Goal: Ask a question: Seek information or help from site administrators or community

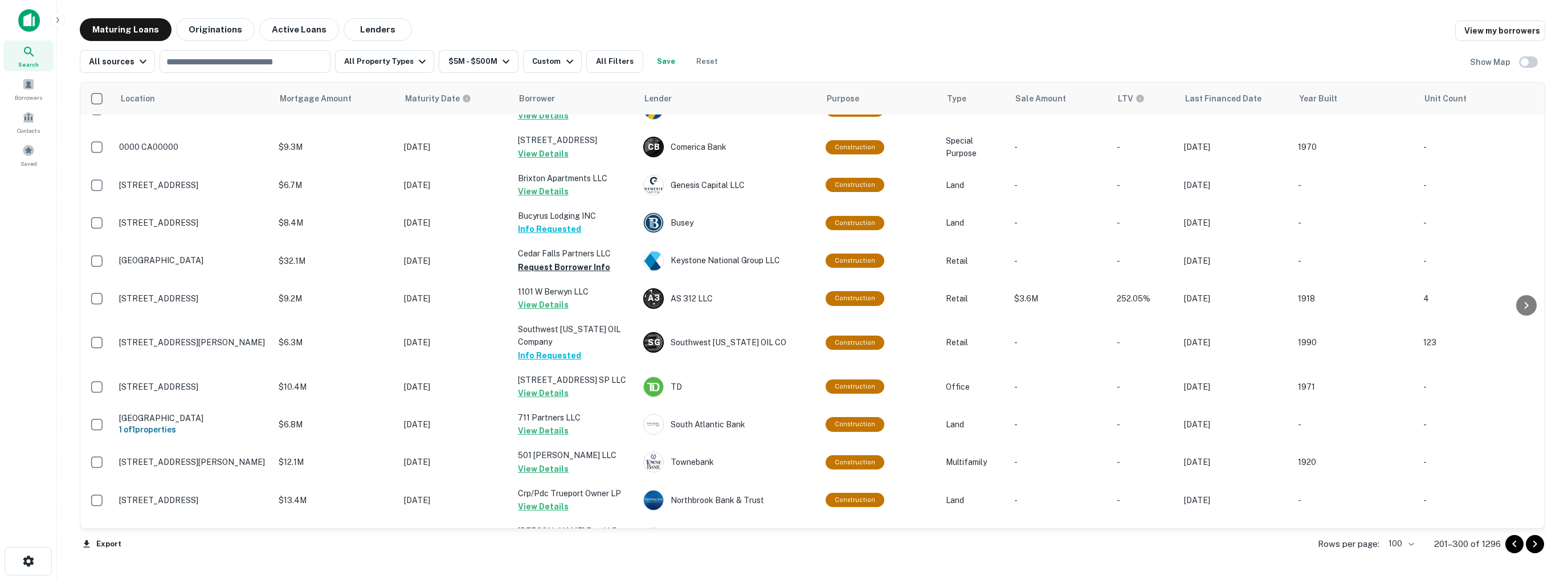
scroll to position [228, 0]
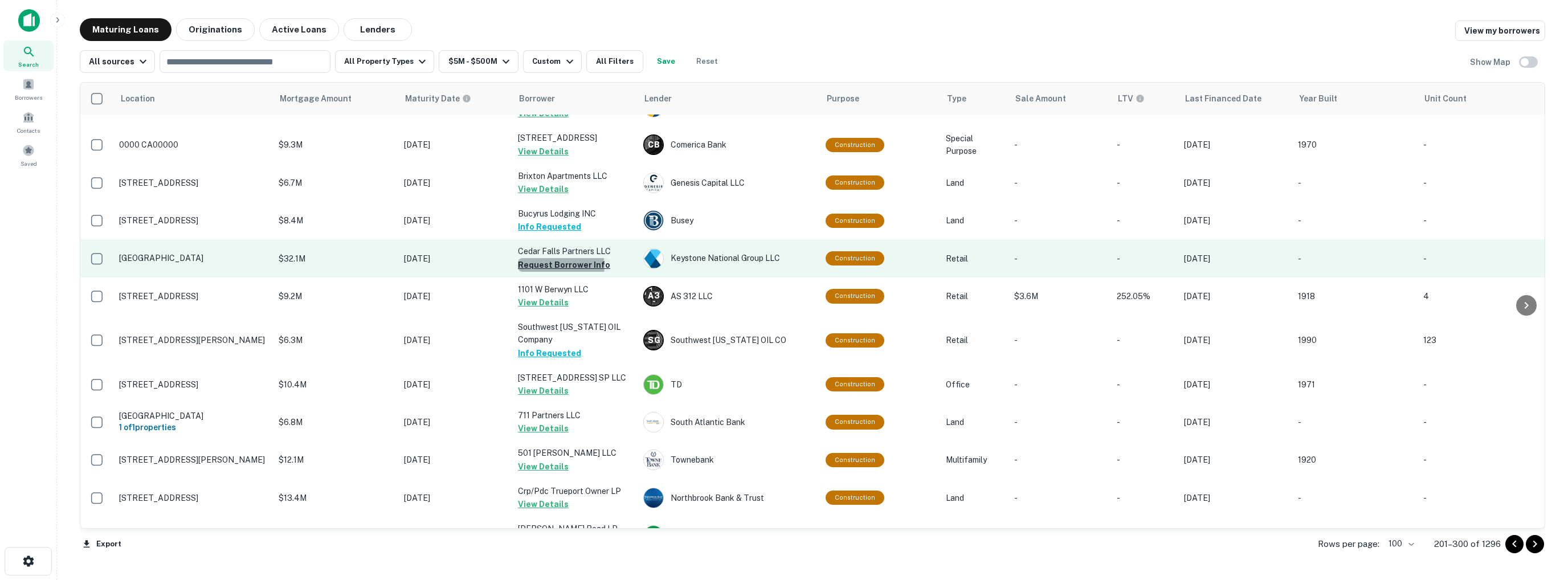
click at [560, 271] on button "Request Borrower Info" at bounding box center [564, 264] width 92 height 13
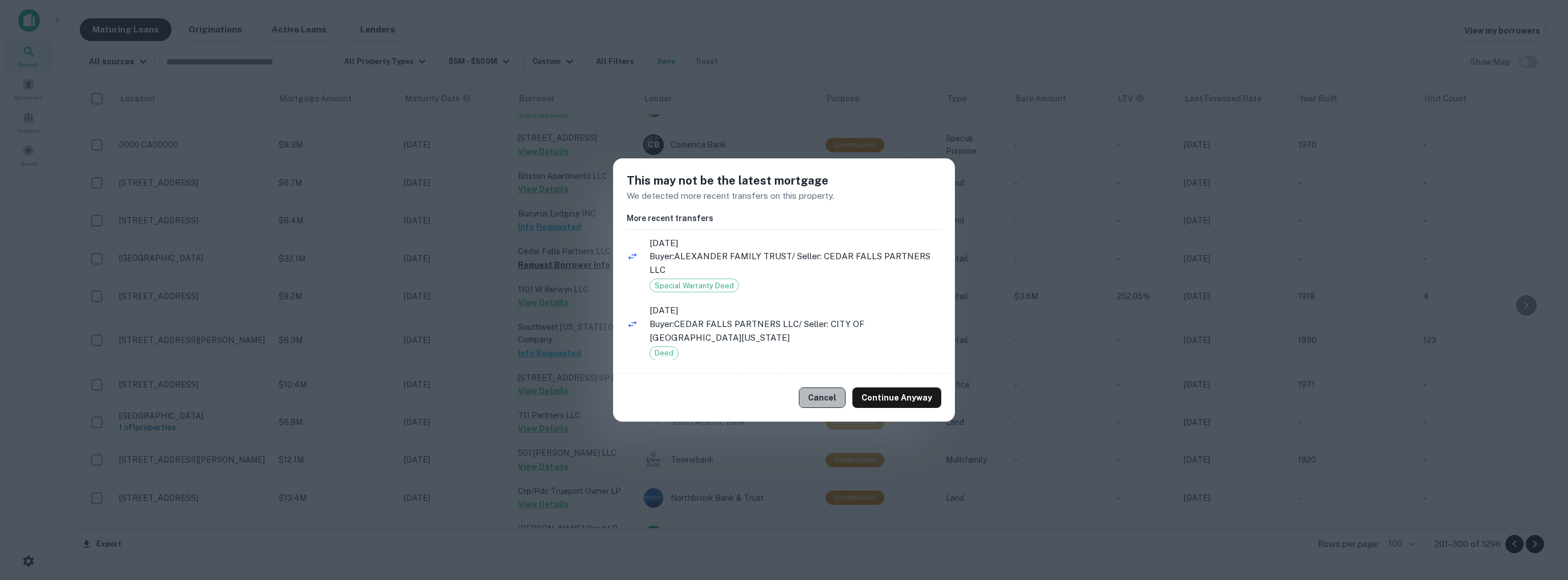
click at [837, 396] on button "Cancel" at bounding box center [822, 397] width 47 height 20
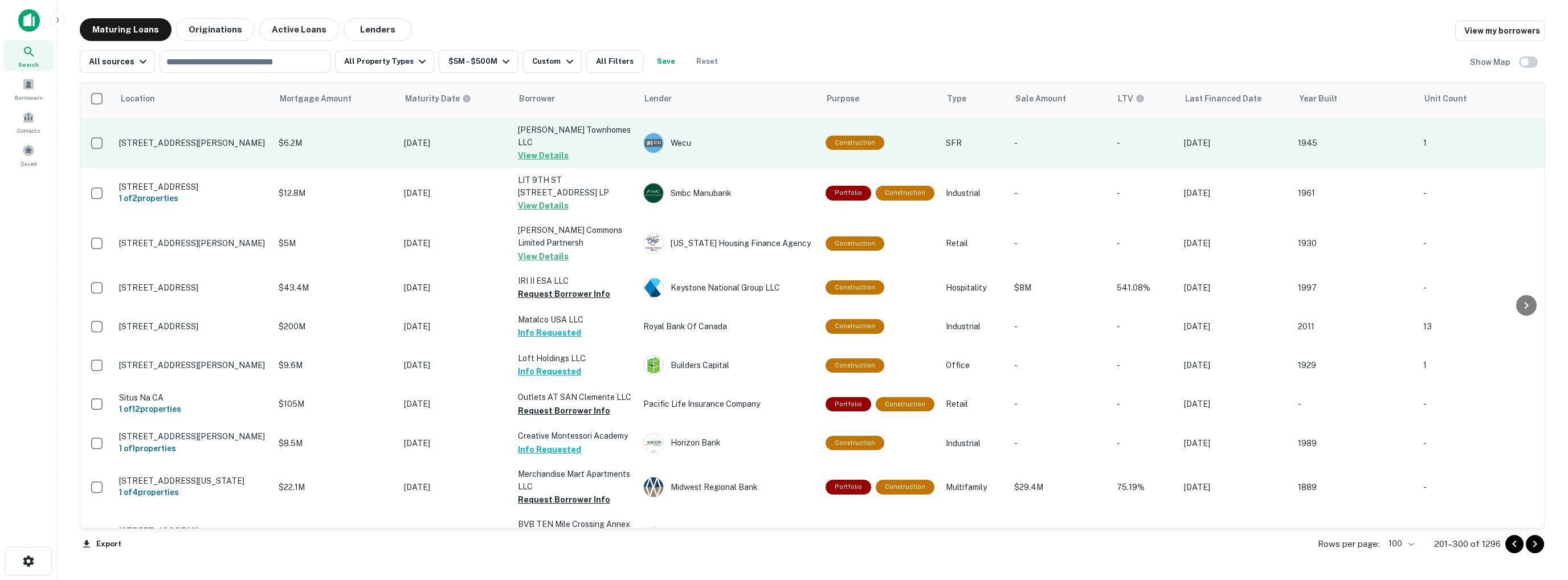
scroll to position [797, 0]
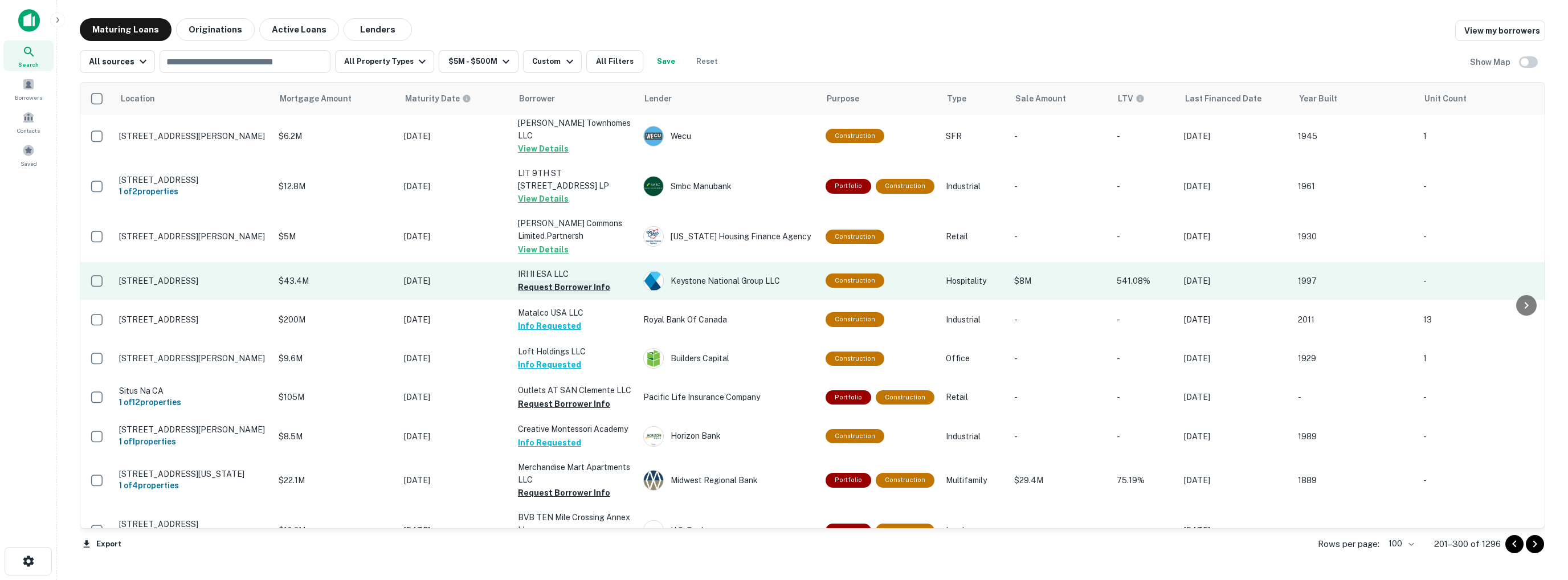
click at [556, 293] on button "Request Borrower Info" at bounding box center [564, 287] width 92 height 13
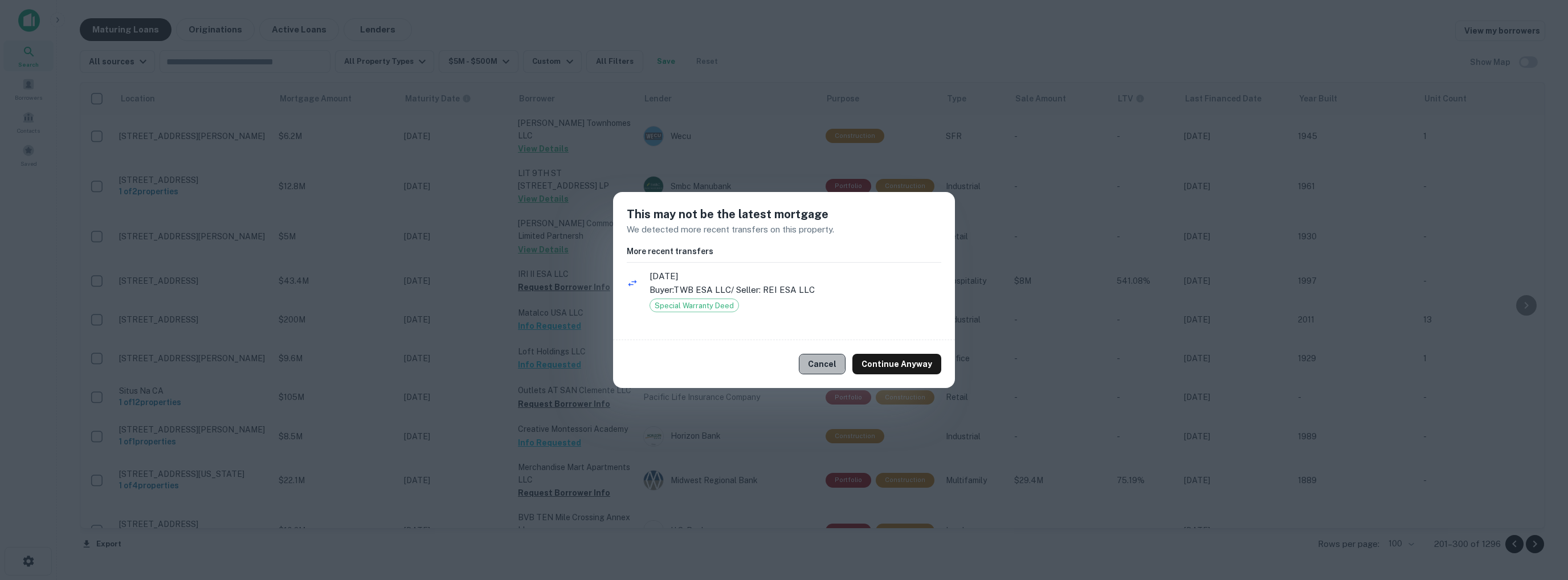
click at [819, 362] on button "Cancel" at bounding box center [822, 364] width 47 height 20
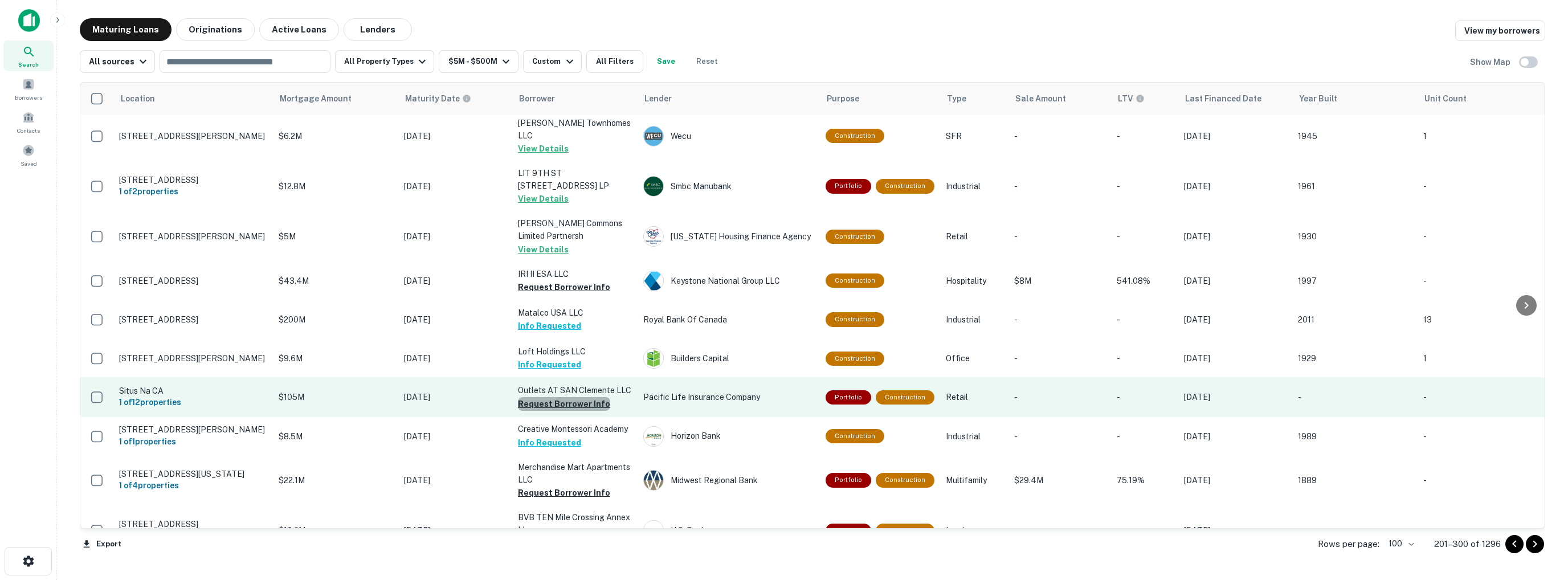
click at [583, 404] on button "Request Borrower Info" at bounding box center [564, 404] width 92 height 13
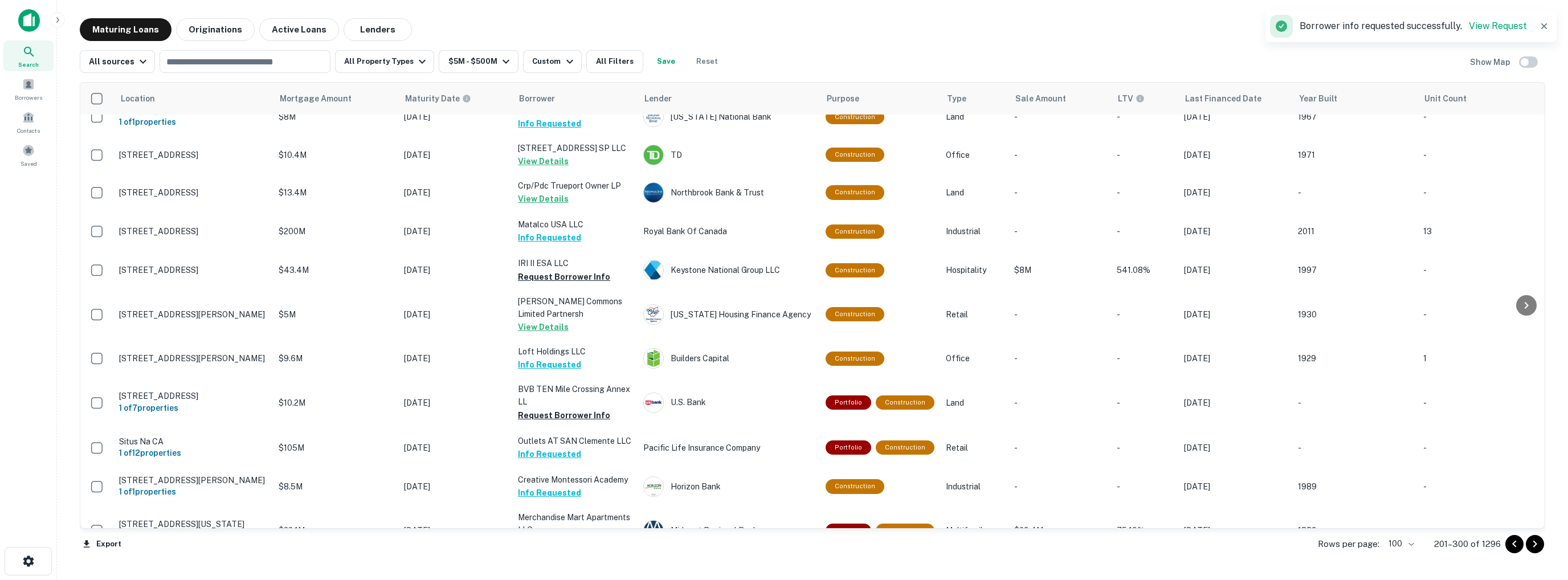
scroll to position [895, 0]
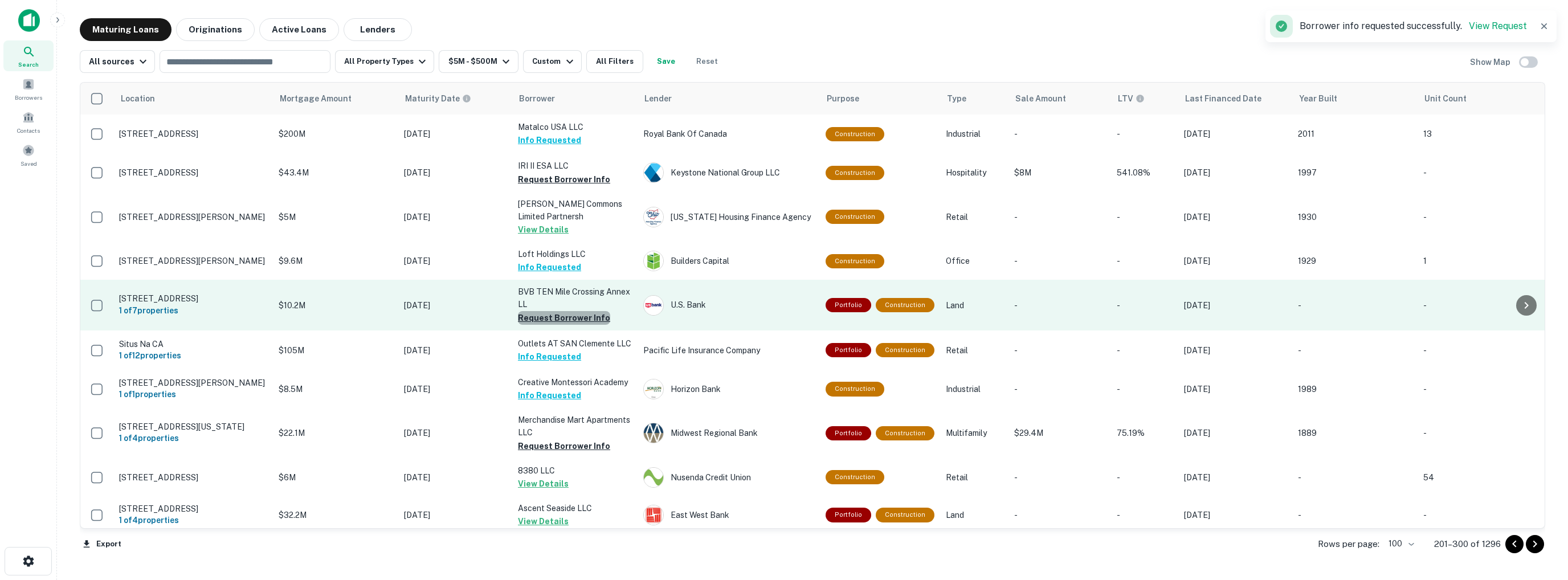
click at [565, 315] on button "Request Borrower Info" at bounding box center [564, 317] width 92 height 13
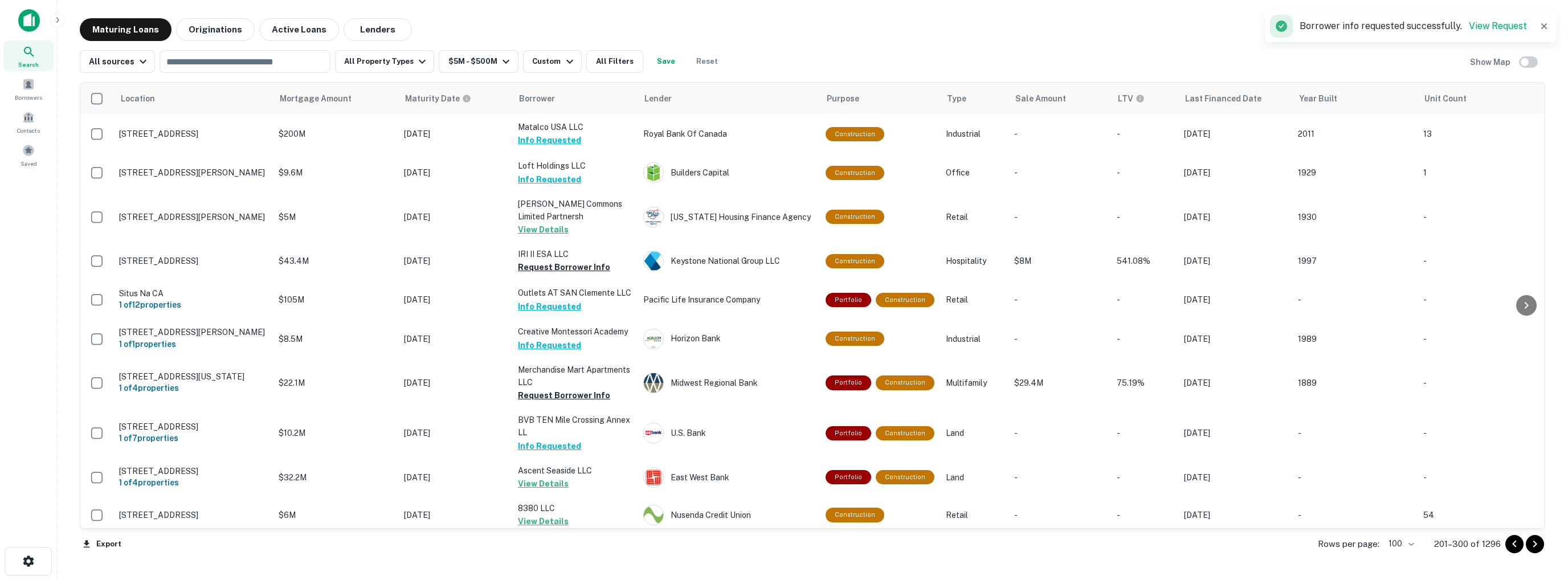
scroll to position [952, 0]
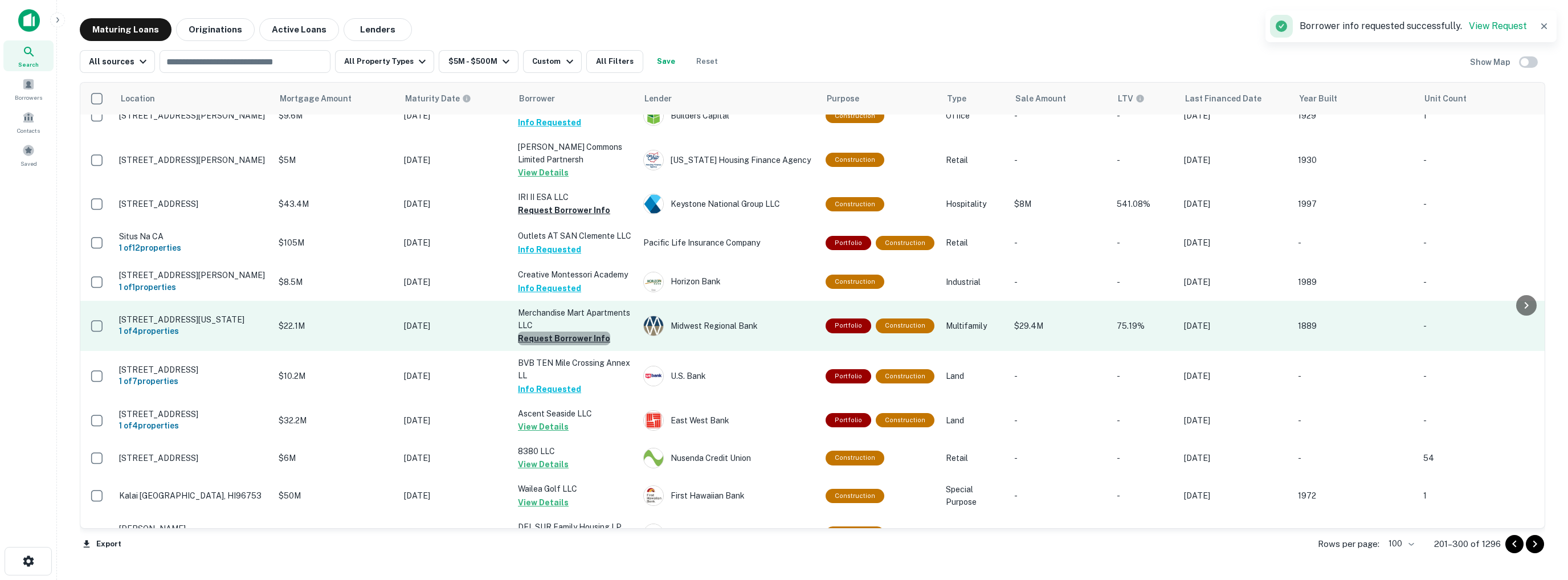
click at [564, 332] on button "Request Borrower Info" at bounding box center [564, 338] width 92 height 13
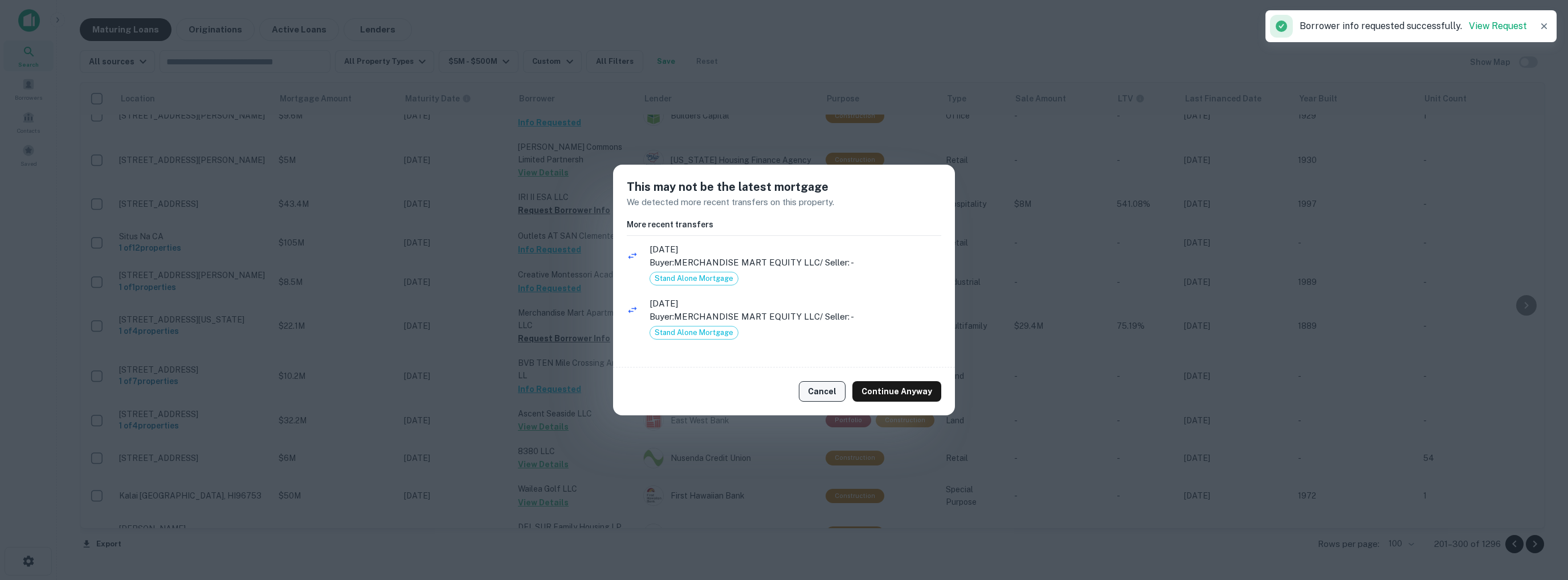
click at [821, 392] on button "Cancel" at bounding box center [822, 392] width 47 height 20
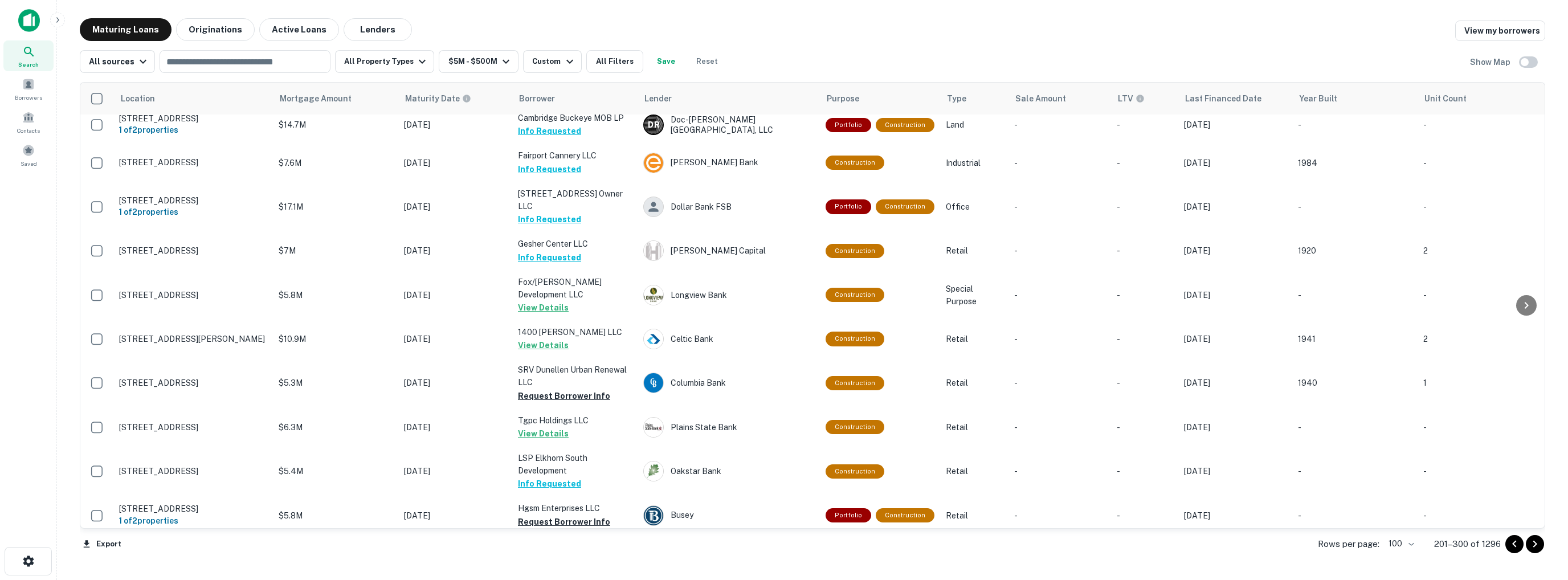
scroll to position [1806, 0]
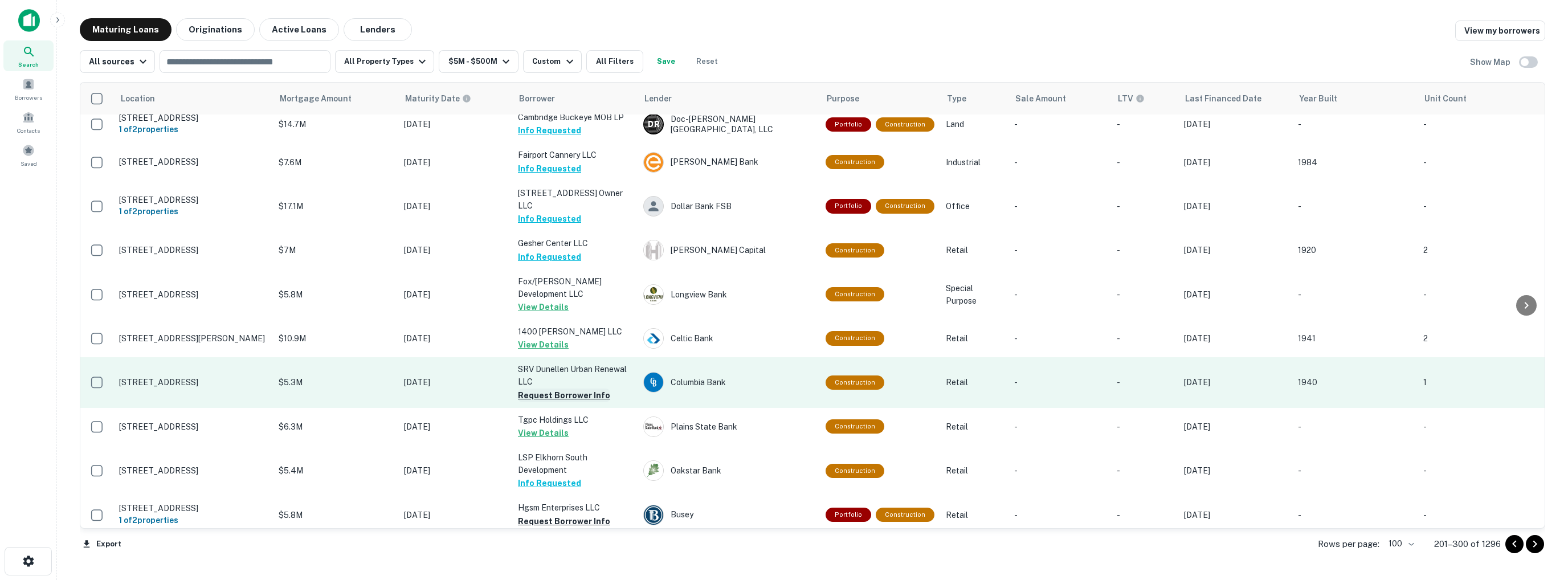
click at [567, 388] on button "Request Borrower Info" at bounding box center [564, 395] width 92 height 13
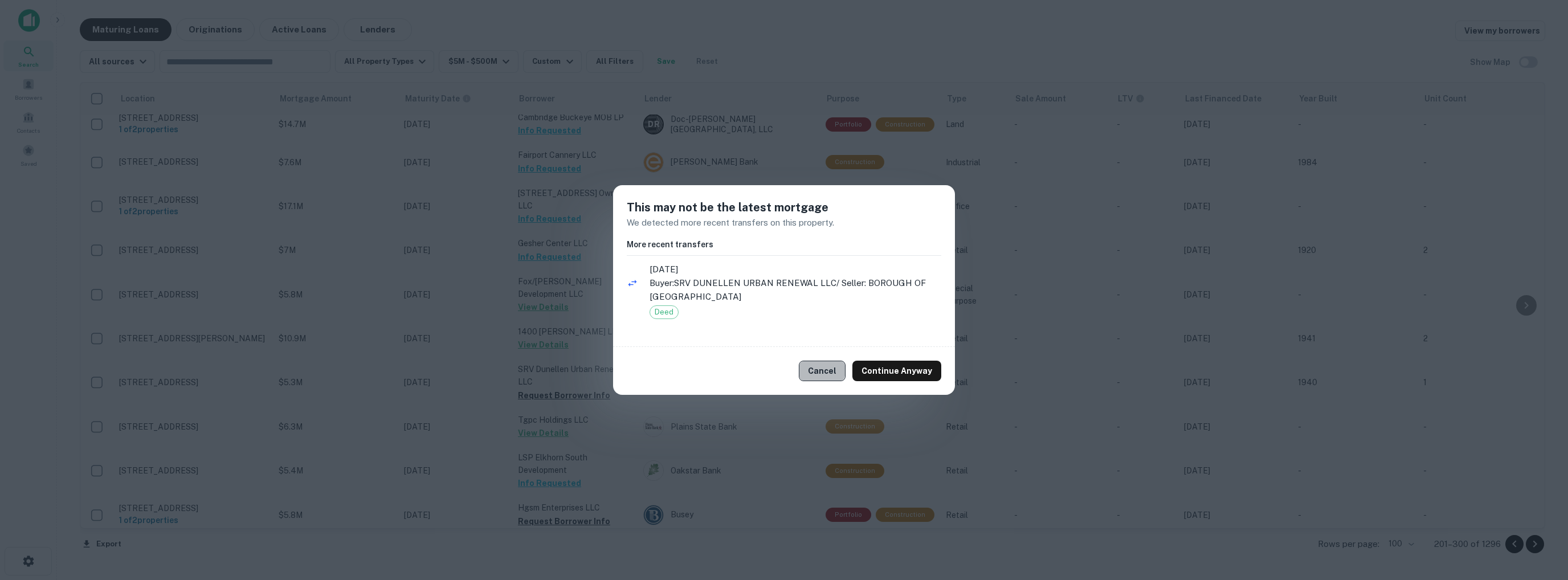
click at [820, 367] on button "Cancel" at bounding box center [822, 370] width 47 height 20
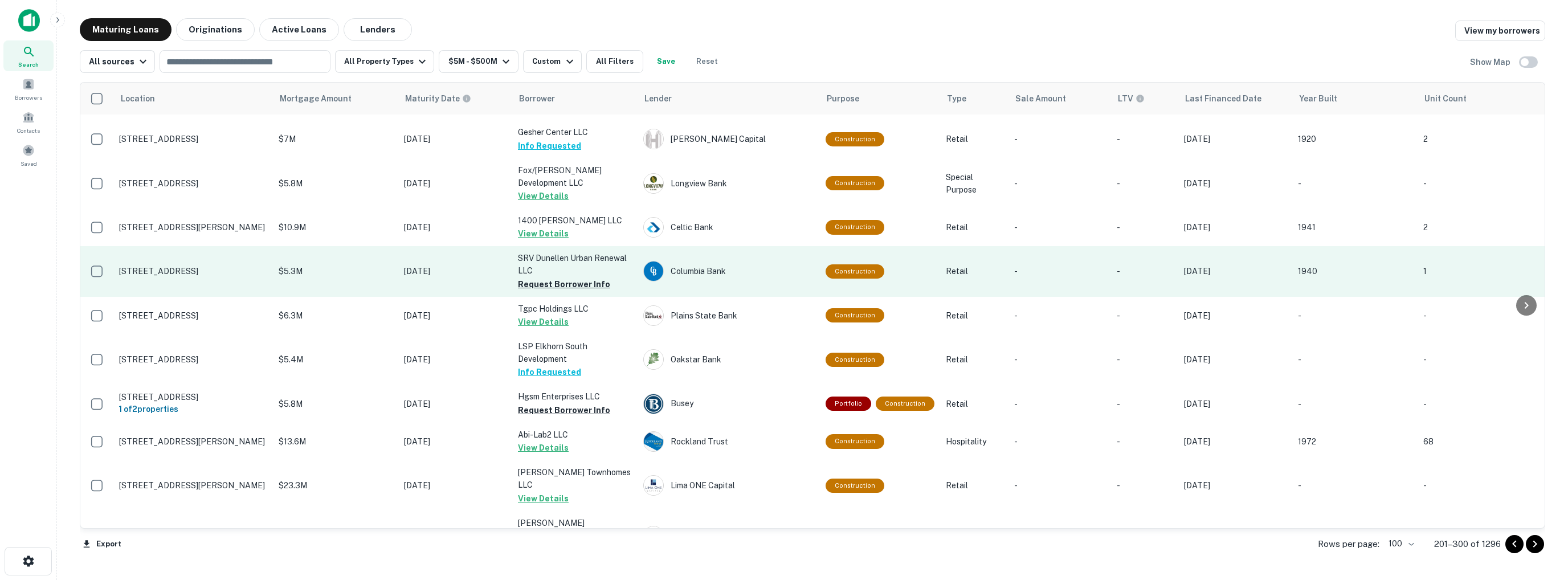
scroll to position [1920, 0]
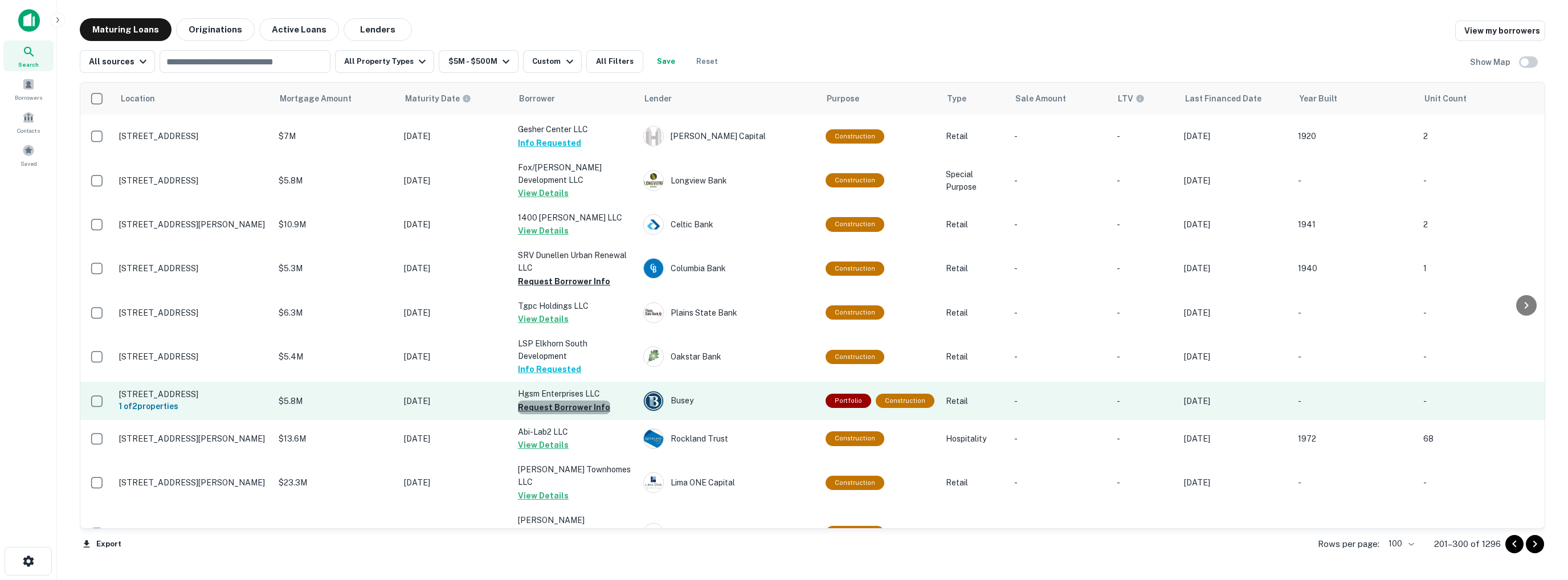
click at [568, 401] on button "Request Borrower Info" at bounding box center [564, 407] width 92 height 13
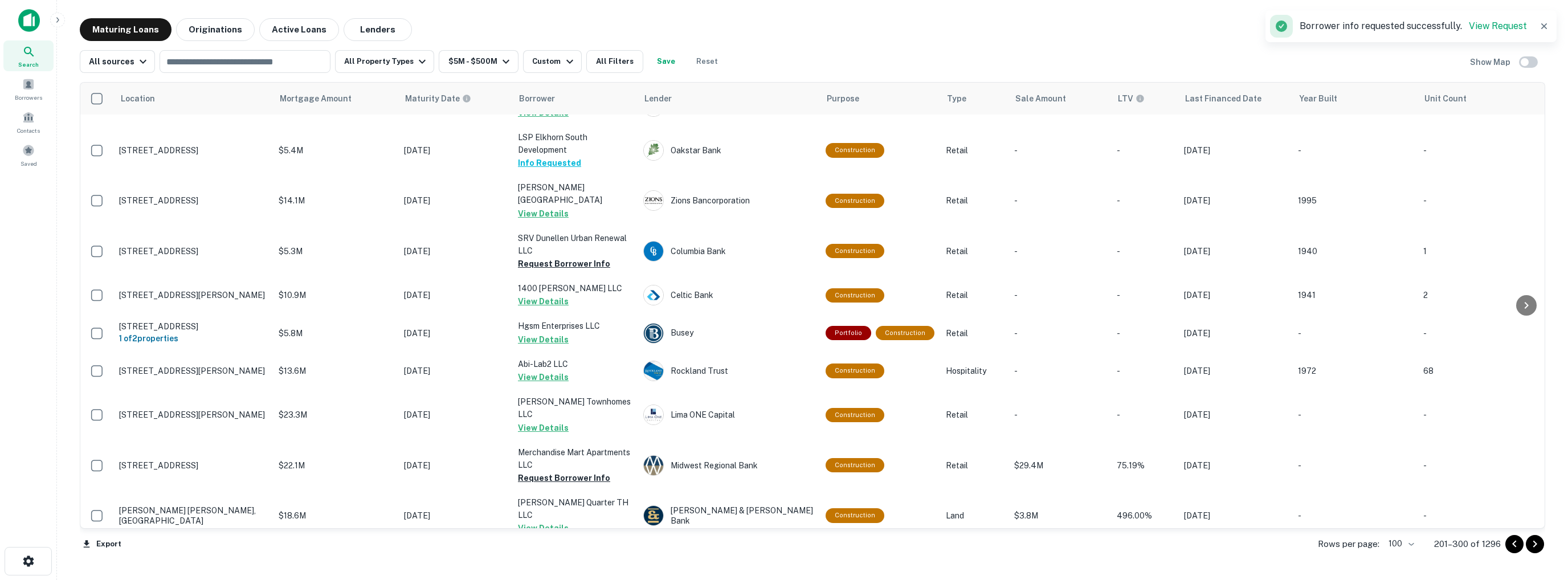
scroll to position [2034, 0]
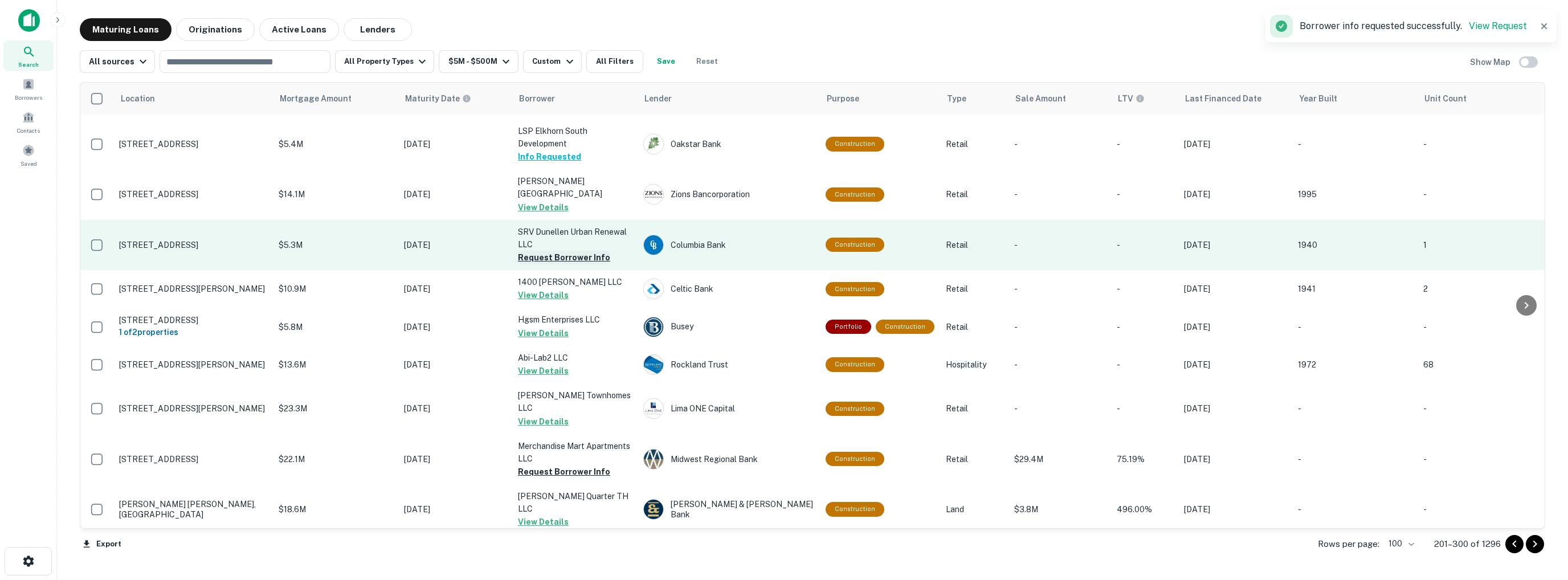
click at [560, 250] on button "Request Borrower Info" at bounding box center [564, 257] width 92 height 13
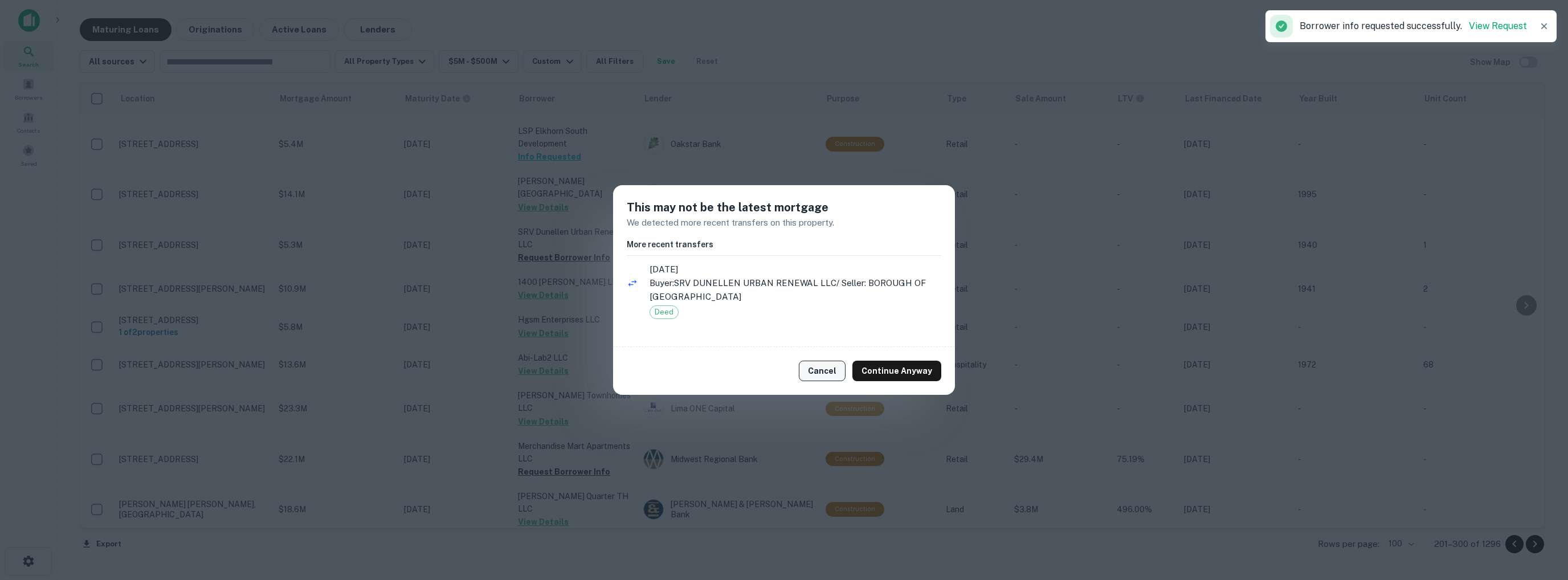
click at [832, 370] on button "Cancel" at bounding box center [822, 370] width 47 height 20
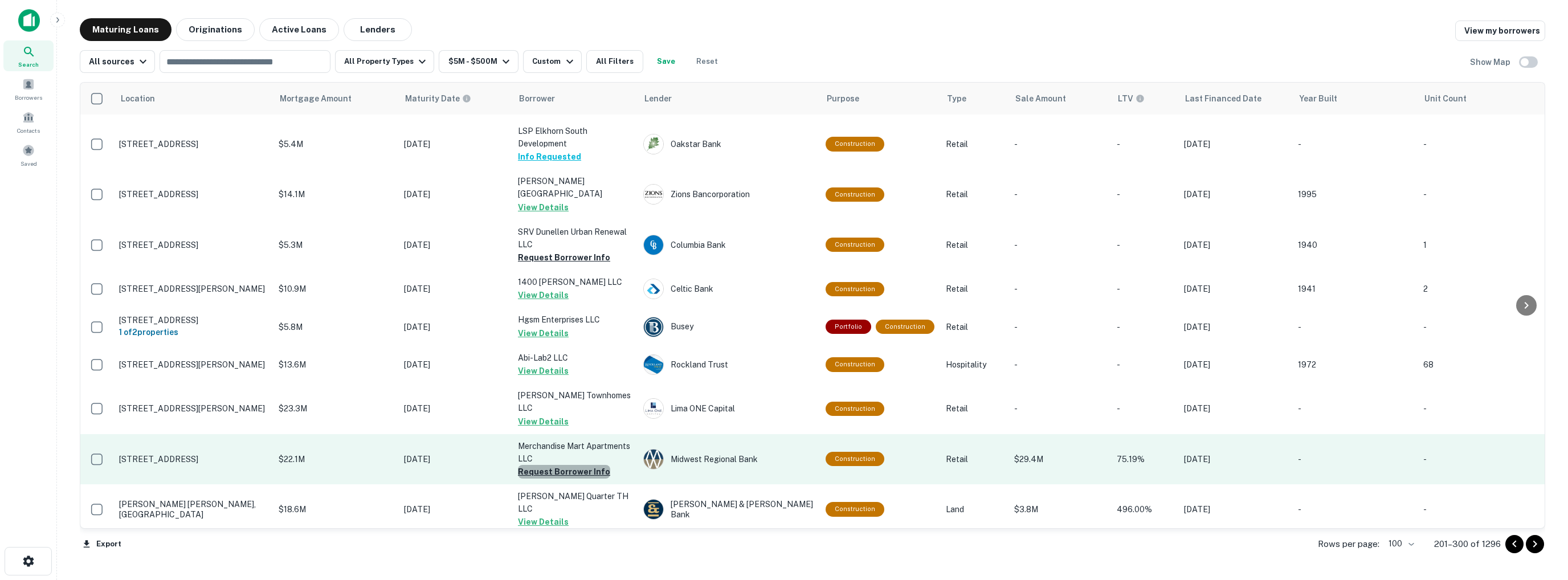
click at [585, 465] on button "Request Borrower Info" at bounding box center [564, 471] width 92 height 13
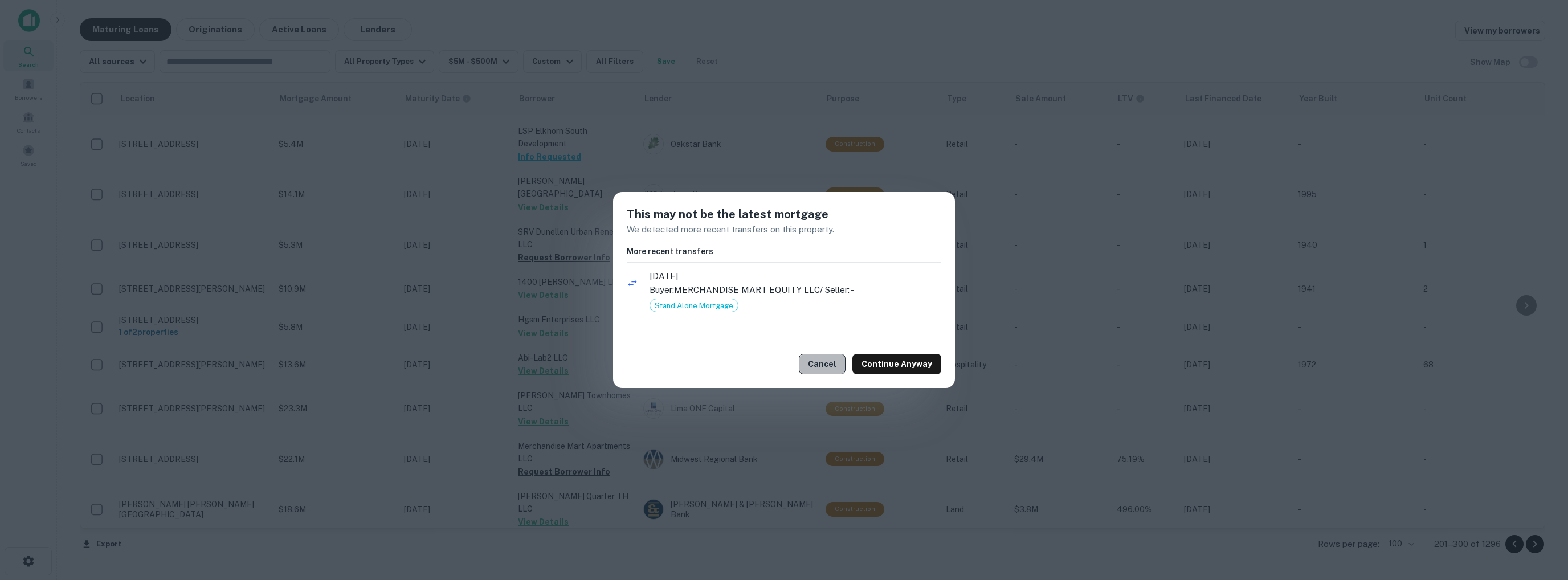
click at [829, 367] on button "Cancel" at bounding box center [822, 364] width 47 height 20
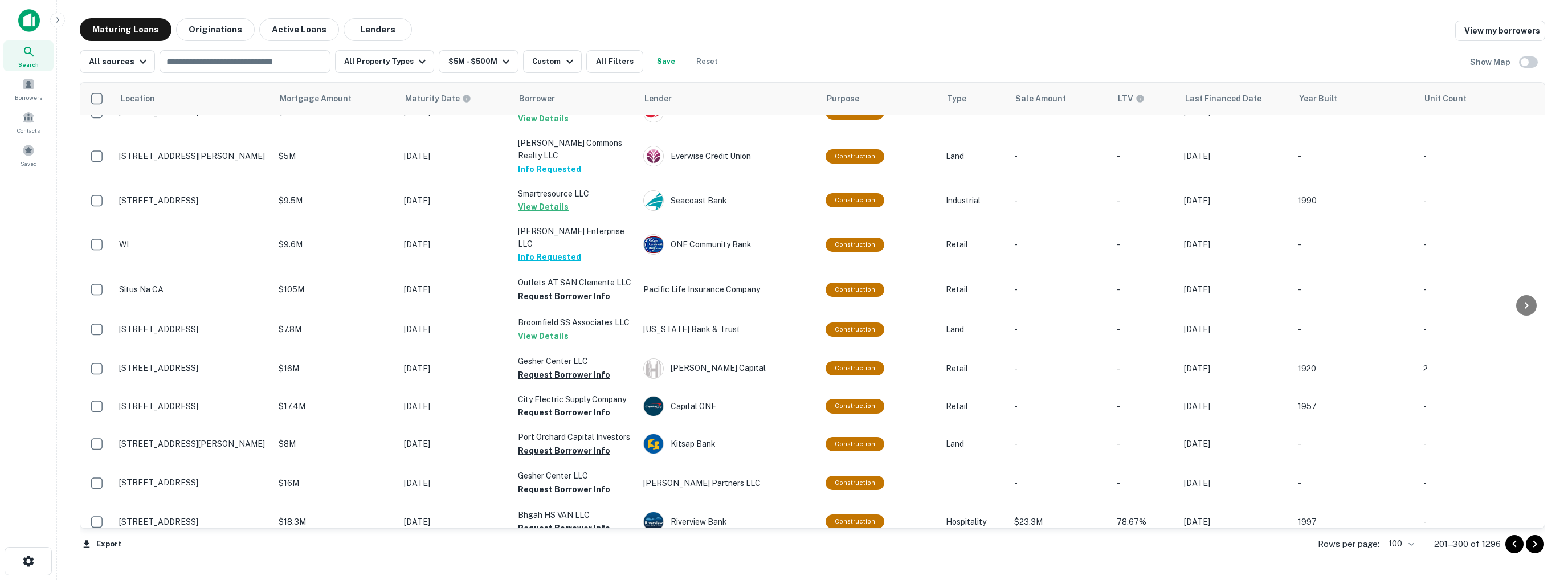
scroll to position [2791, 0]
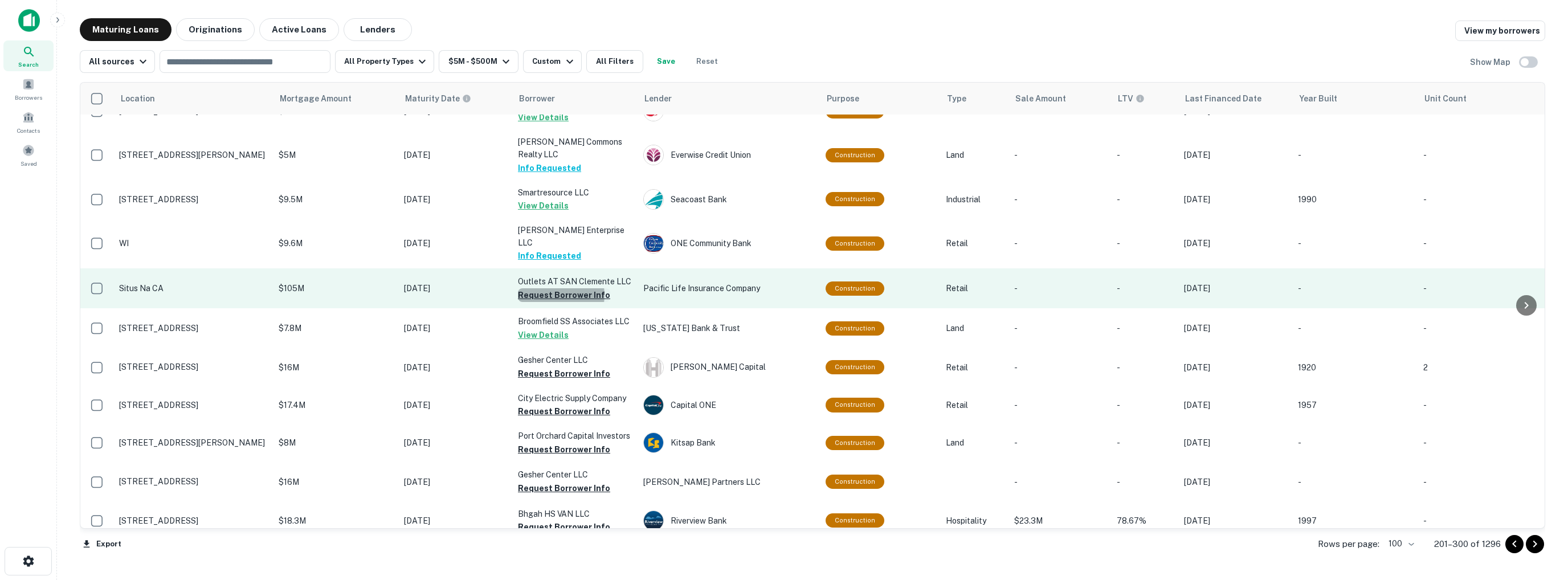
click at [554, 288] on button "Request Borrower Info" at bounding box center [564, 294] width 92 height 13
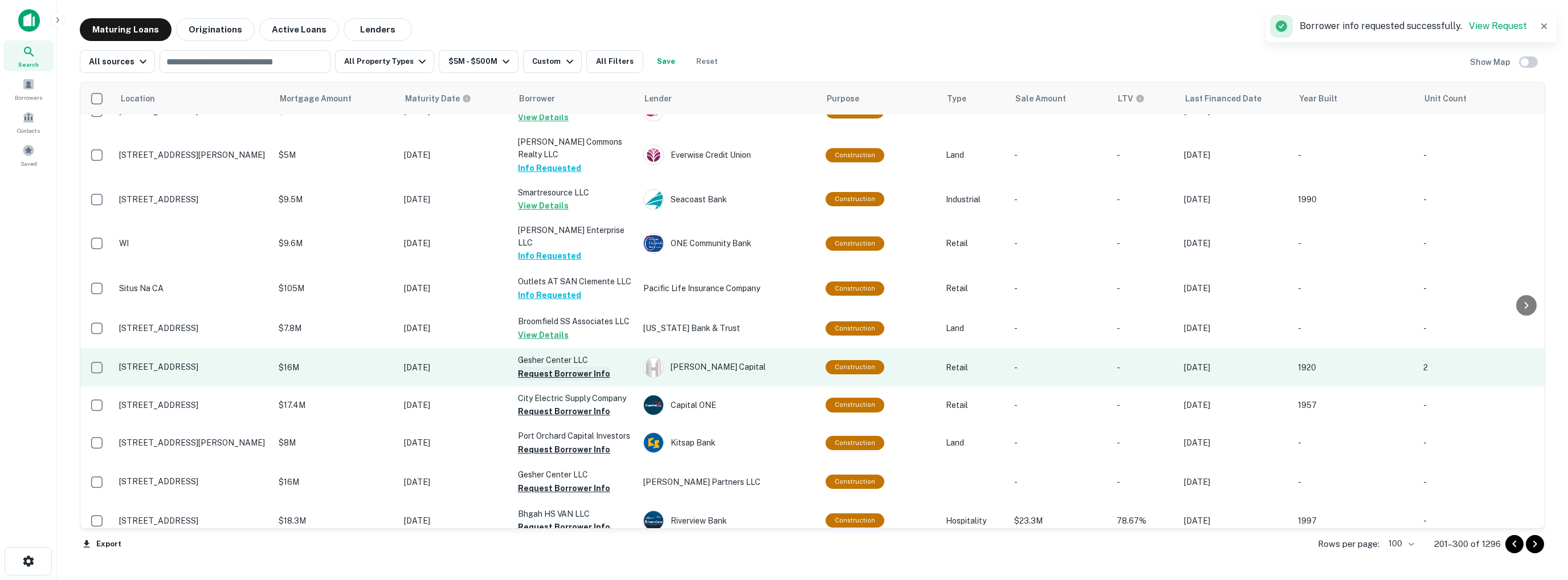
click at [539, 367] on button "Request Borrower Info" at bounding box center [564, 373] width 92 height 13
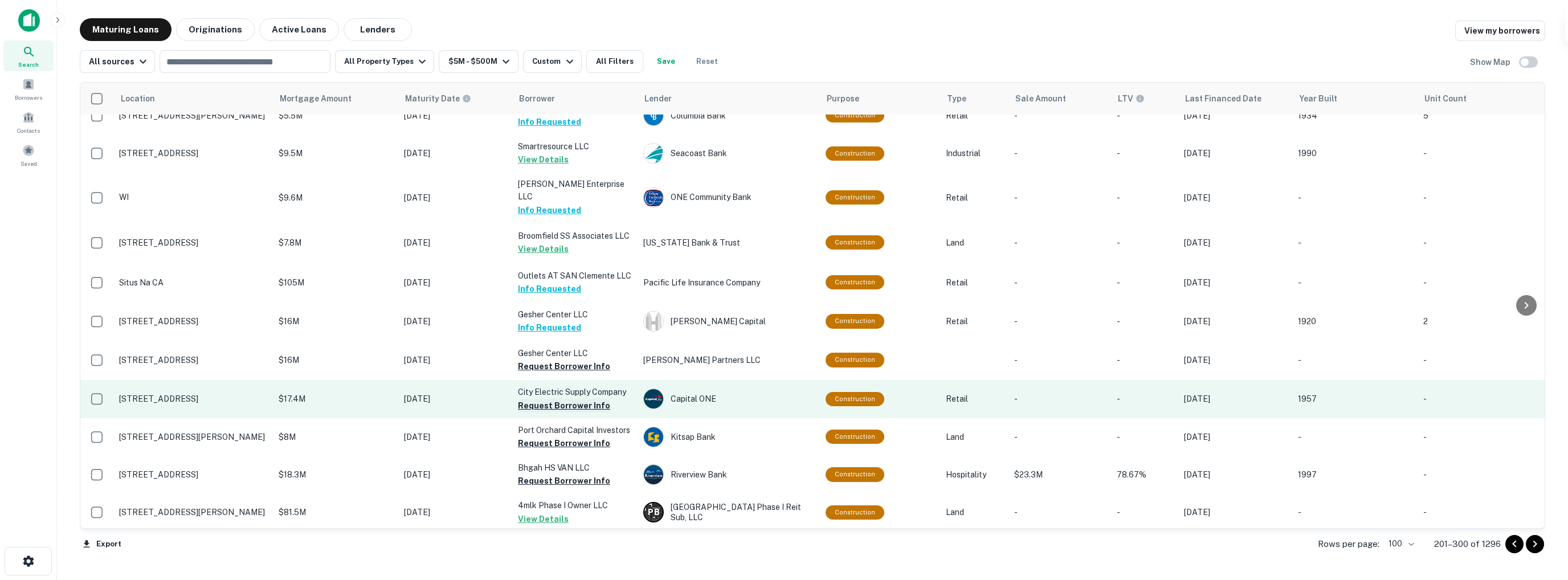
scroll to position [2848, 0]
click at [554, 398] on button "Request Borrower Info" at bounding box center [564, 404] width 92 height 13
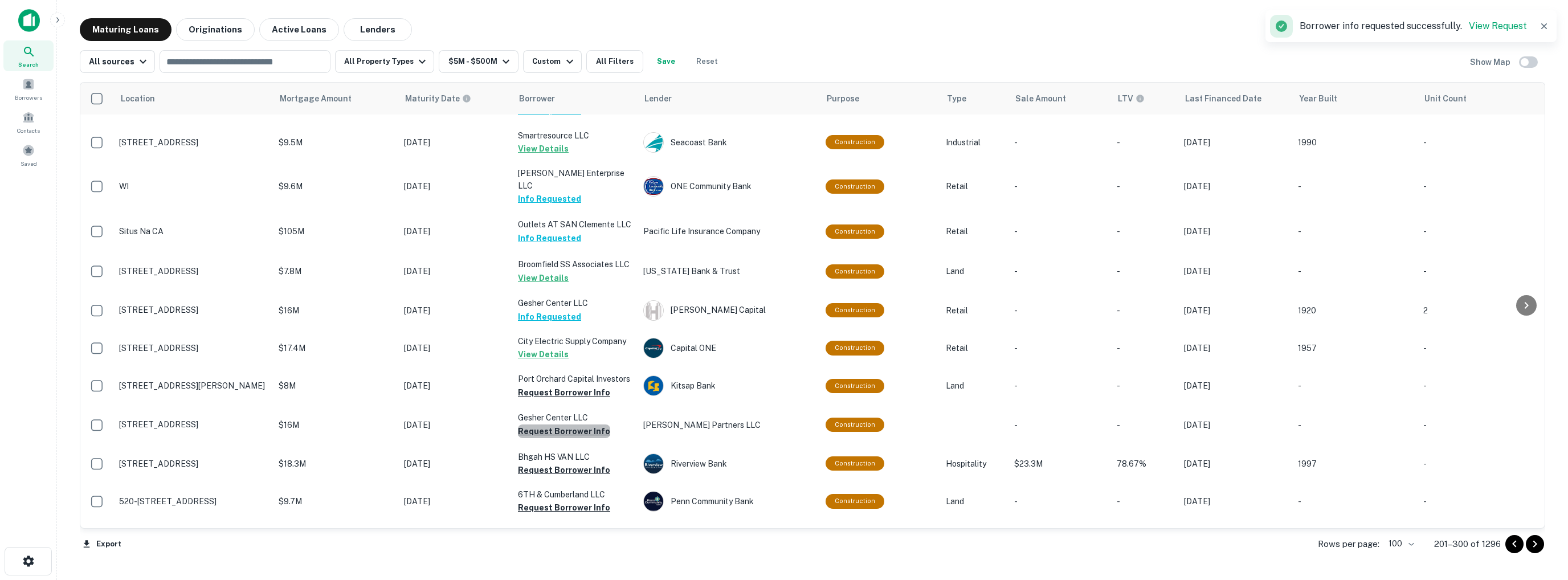
click at [565, 424] on button "Request Borrower Info" at bounding box center [564, 431] width 92 height 13
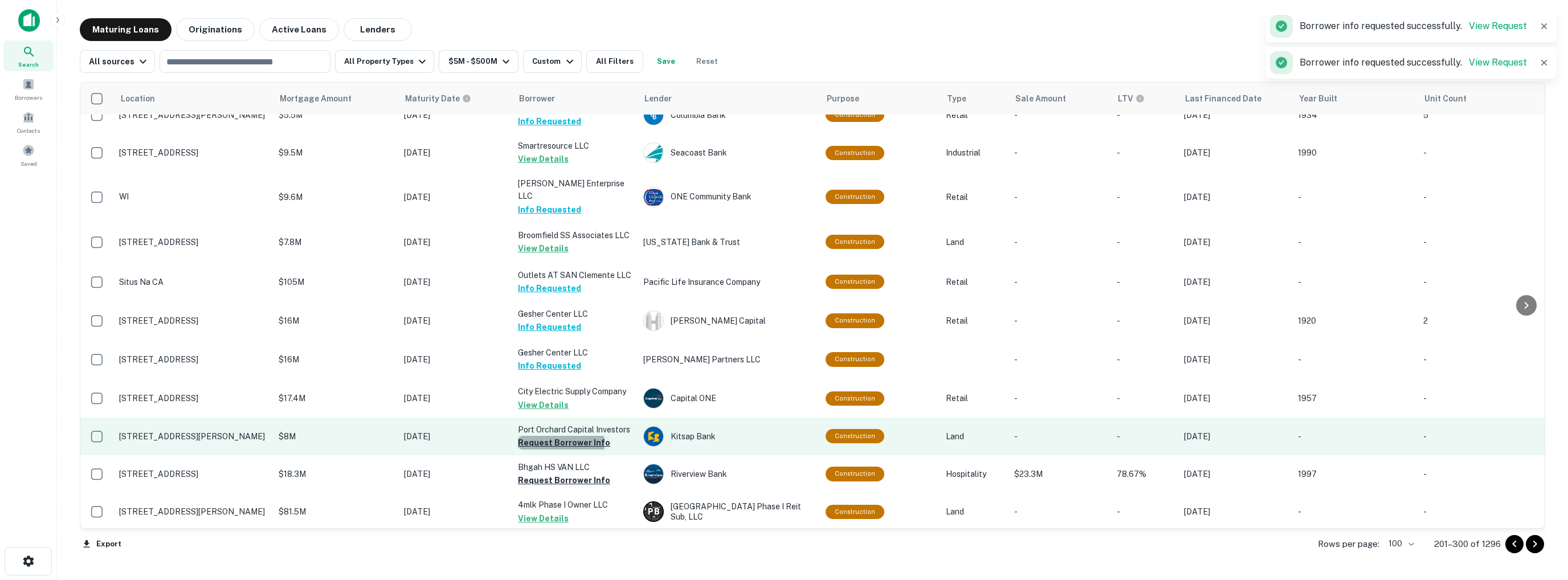
click at [557, 436] on button "Request Borrower Info" at bounding box center [564, 442] width 92 height 13
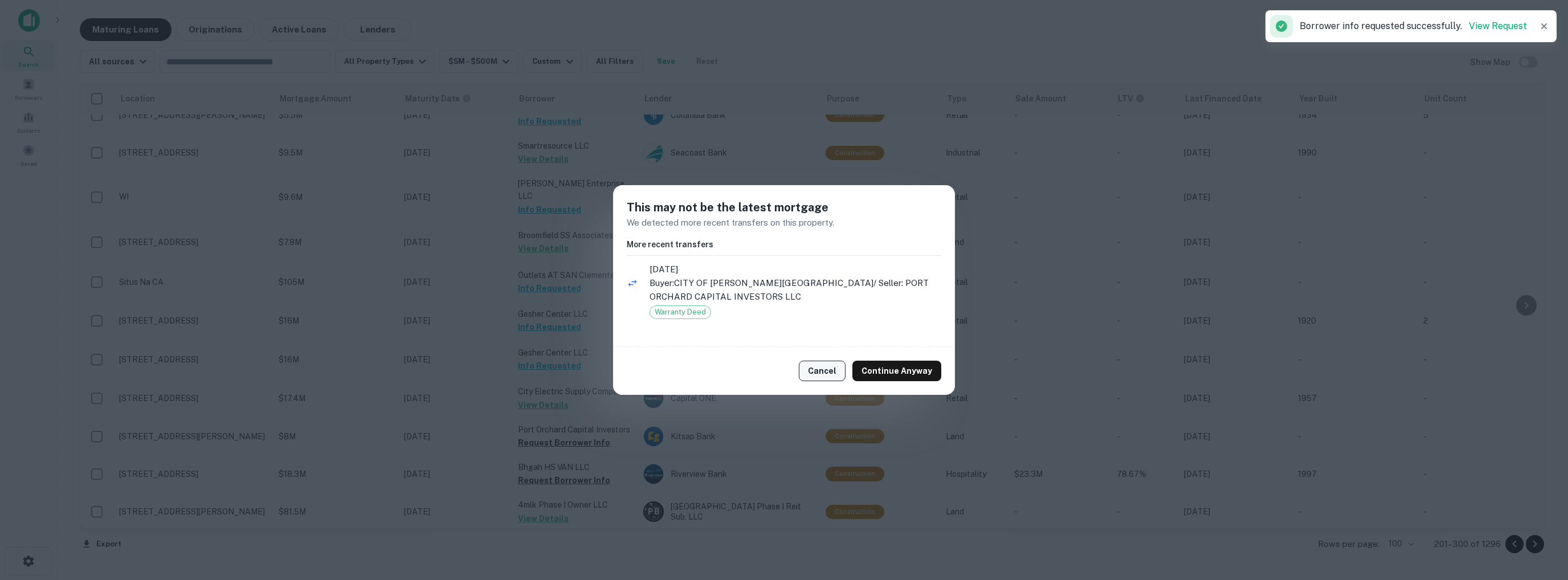
click at [820, 367] on button "Cancel" at bounding box center [822, 370] width 47 height 20
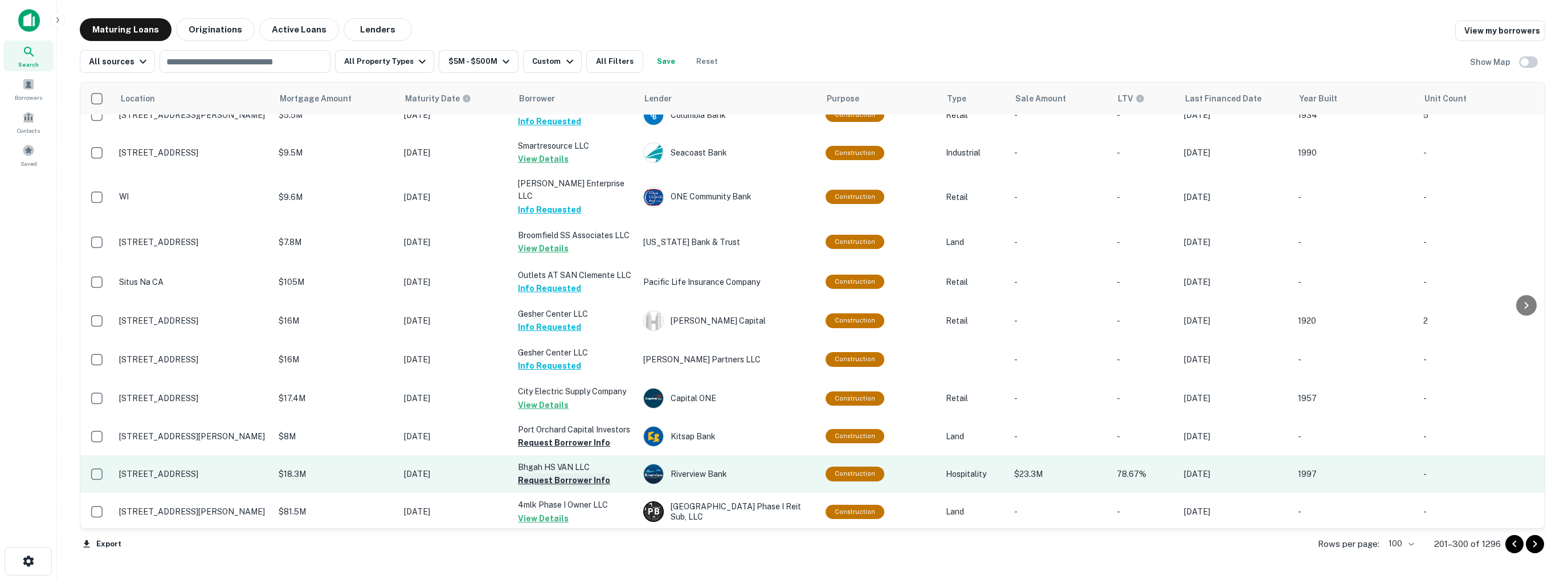
click at [555, 473] on button "Request Borrower Info" at bounding box center [564, 480] width 92 height 13
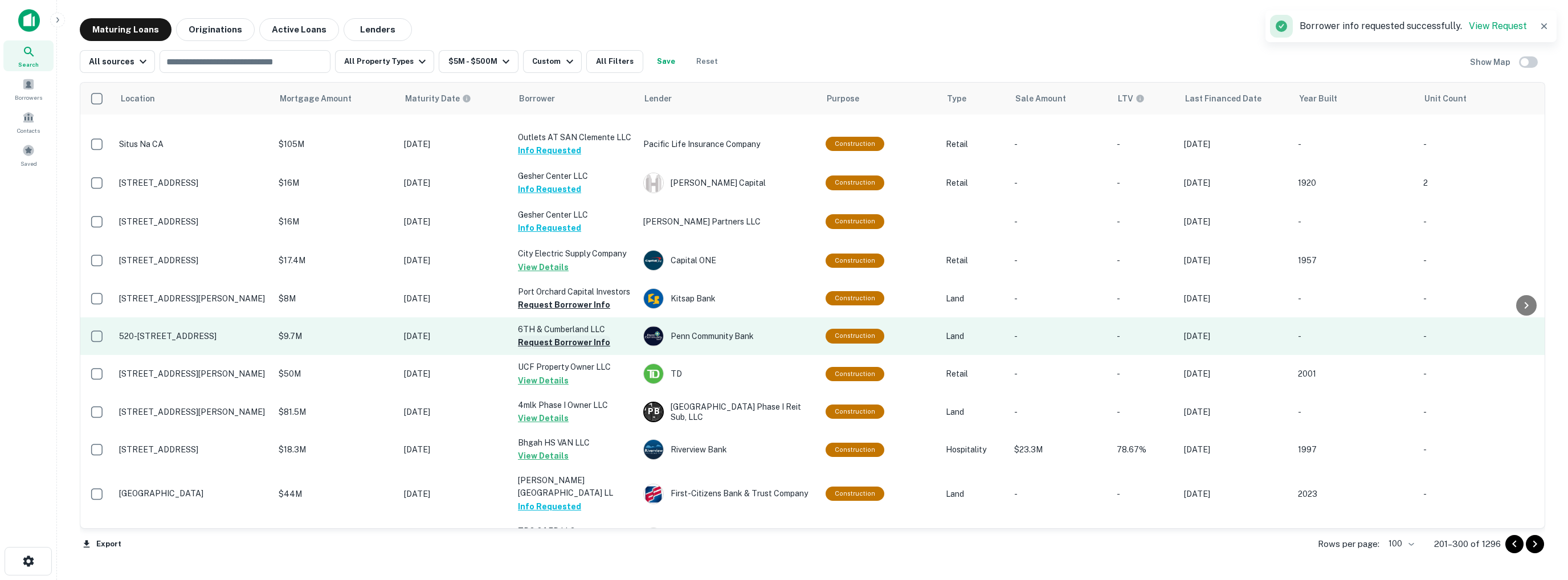
scroll to position [3019, 0]
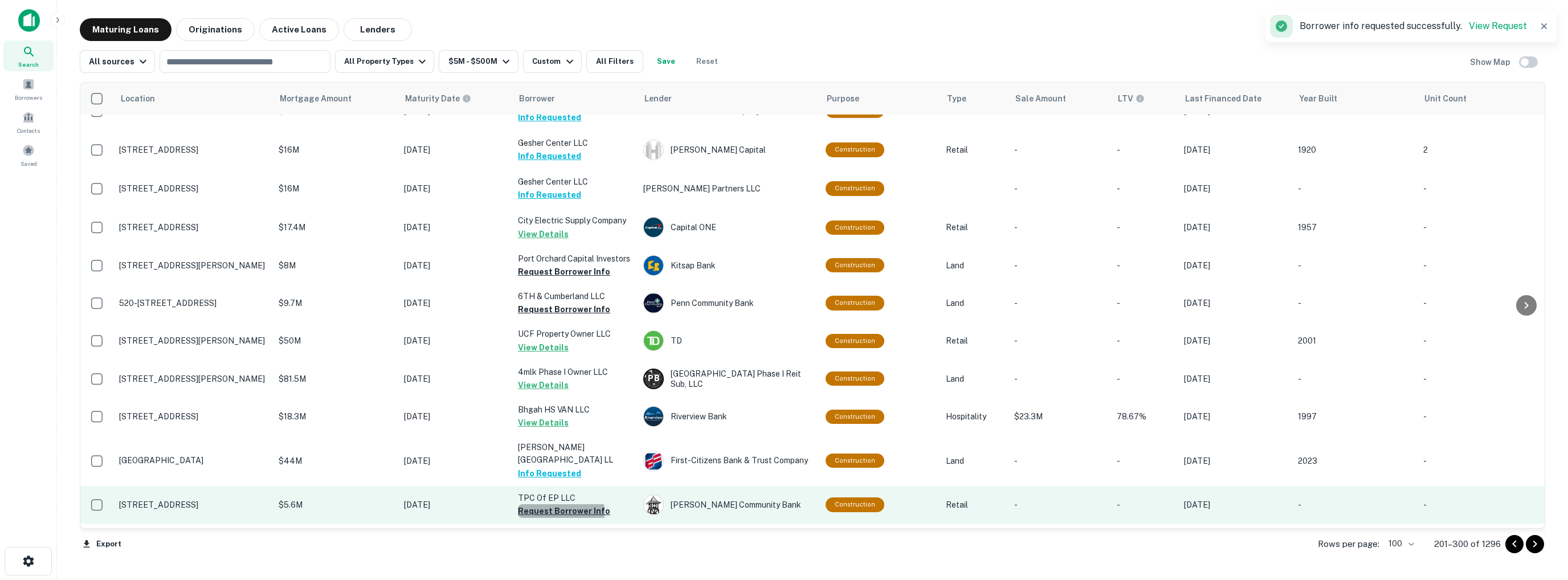
click at [560, 504] on button "Request Borrower Info" at bounding box center [564, 510] width 92 height 13
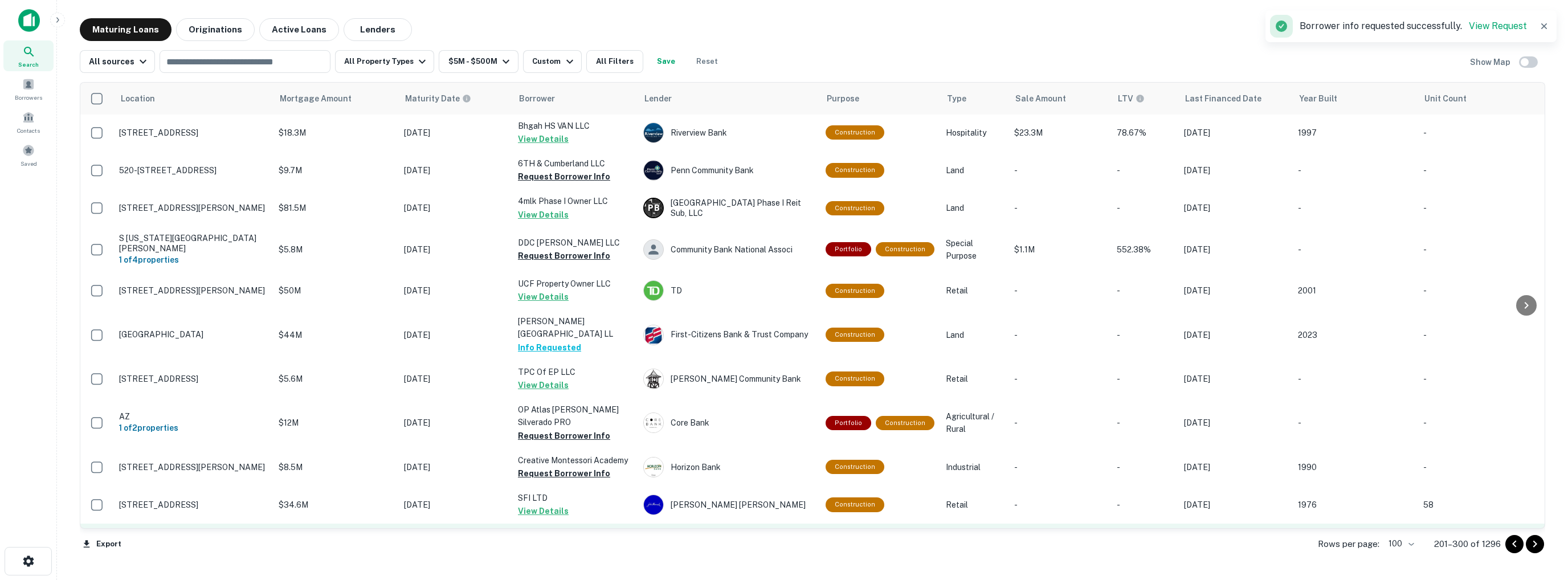
scroll to position [3189, 0]
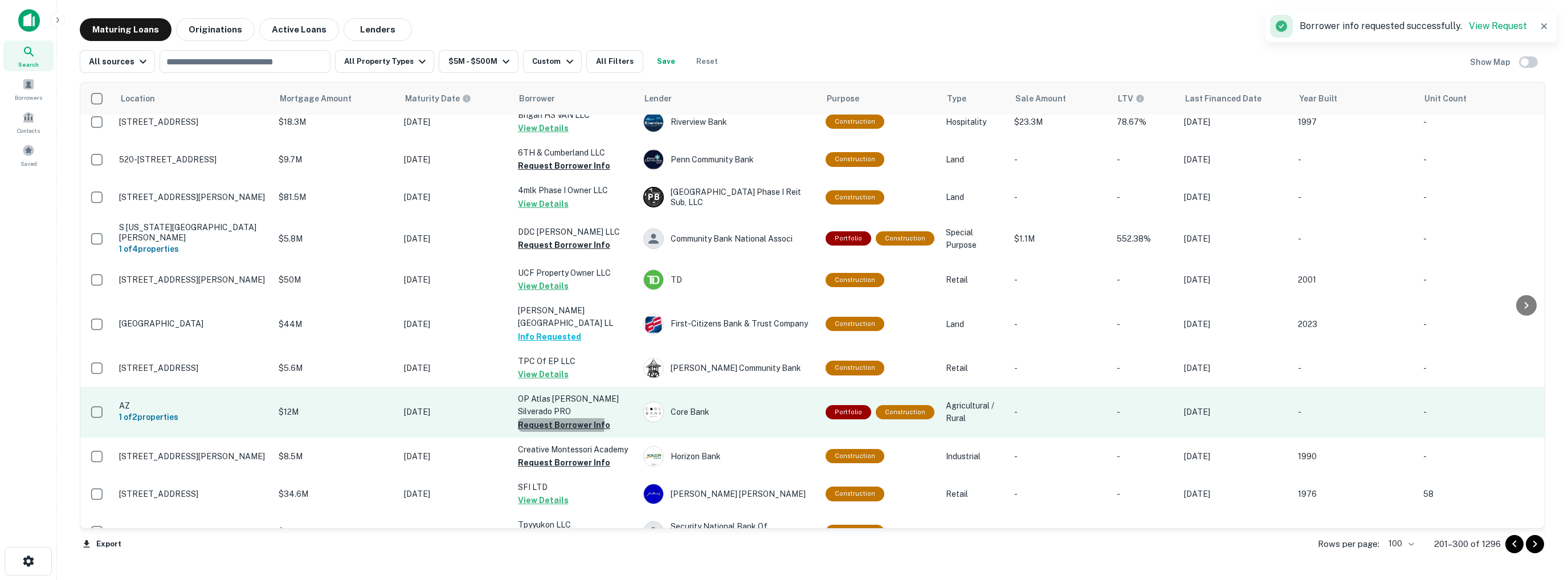
click at [554, 418] on button "Request Borrower Info" at bounding box center [564, 424] width 92 height 13
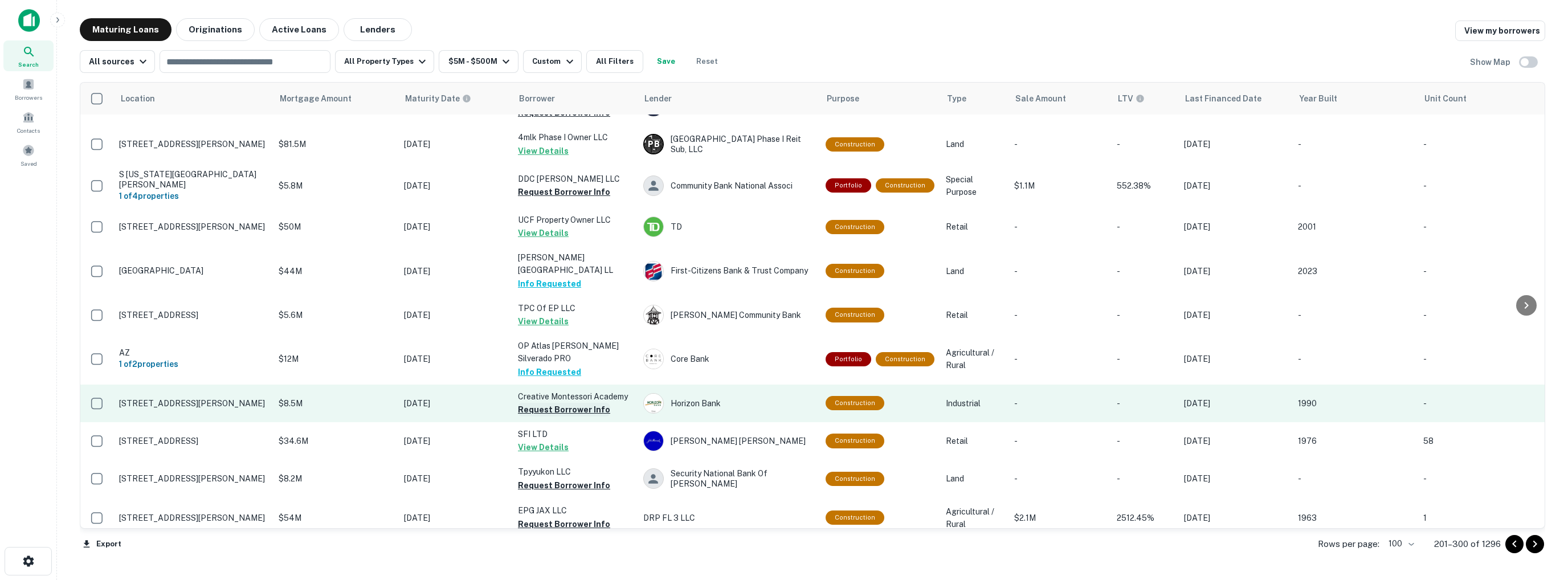
scroll to position [3247, 0]
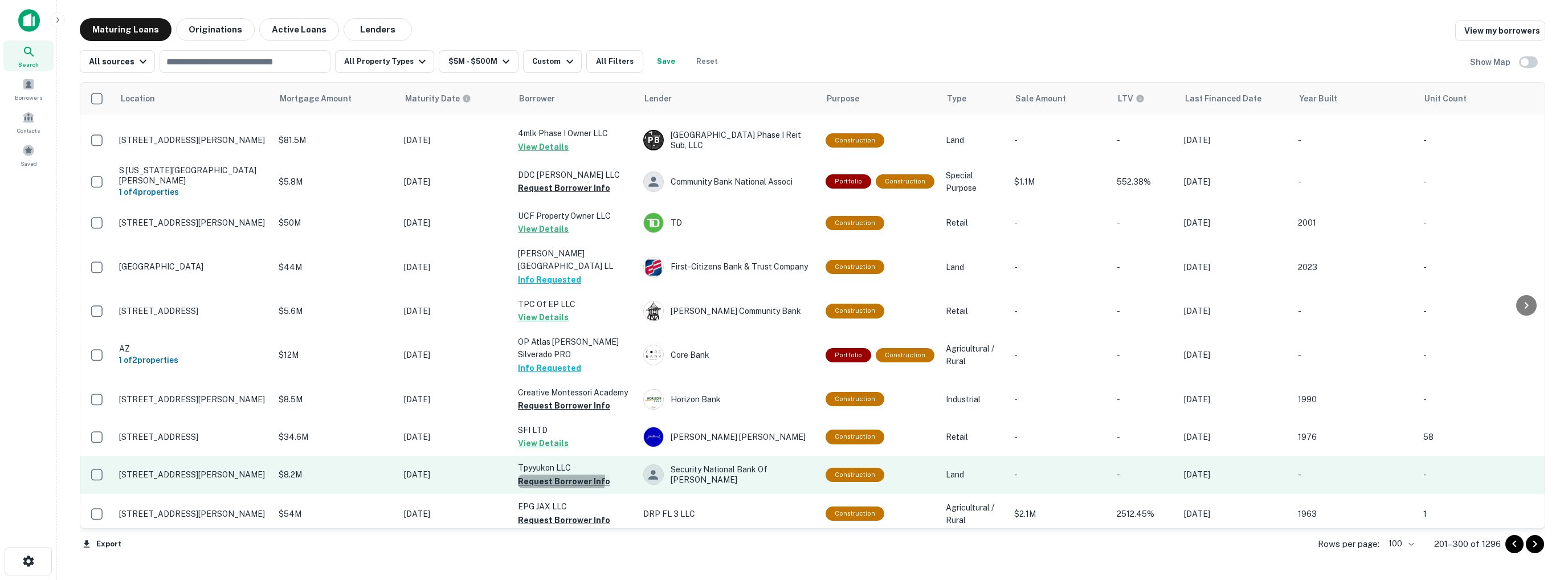
click at [555, 475] on button "Request Borrower Info" at bounding box center [564, 481] width 92 height 13
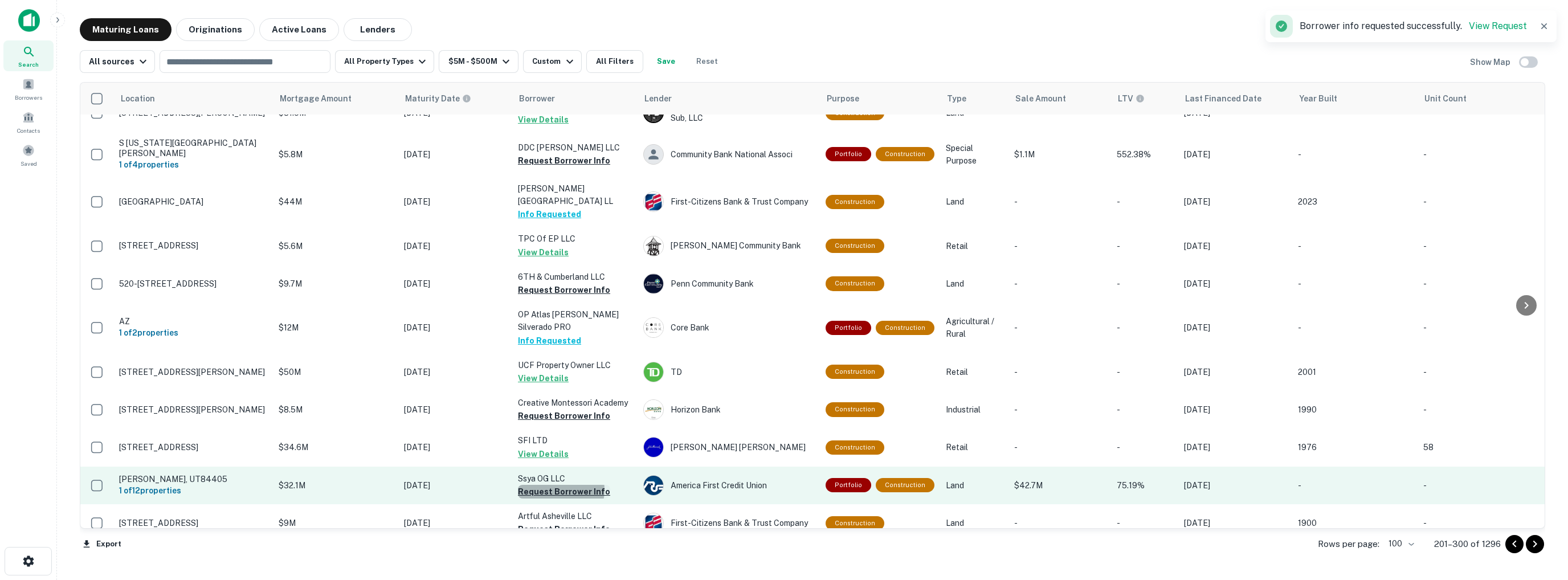
click at [555, 485] on button "Request Borrower Info" at bounding box center [564, 491] width 92 height 13
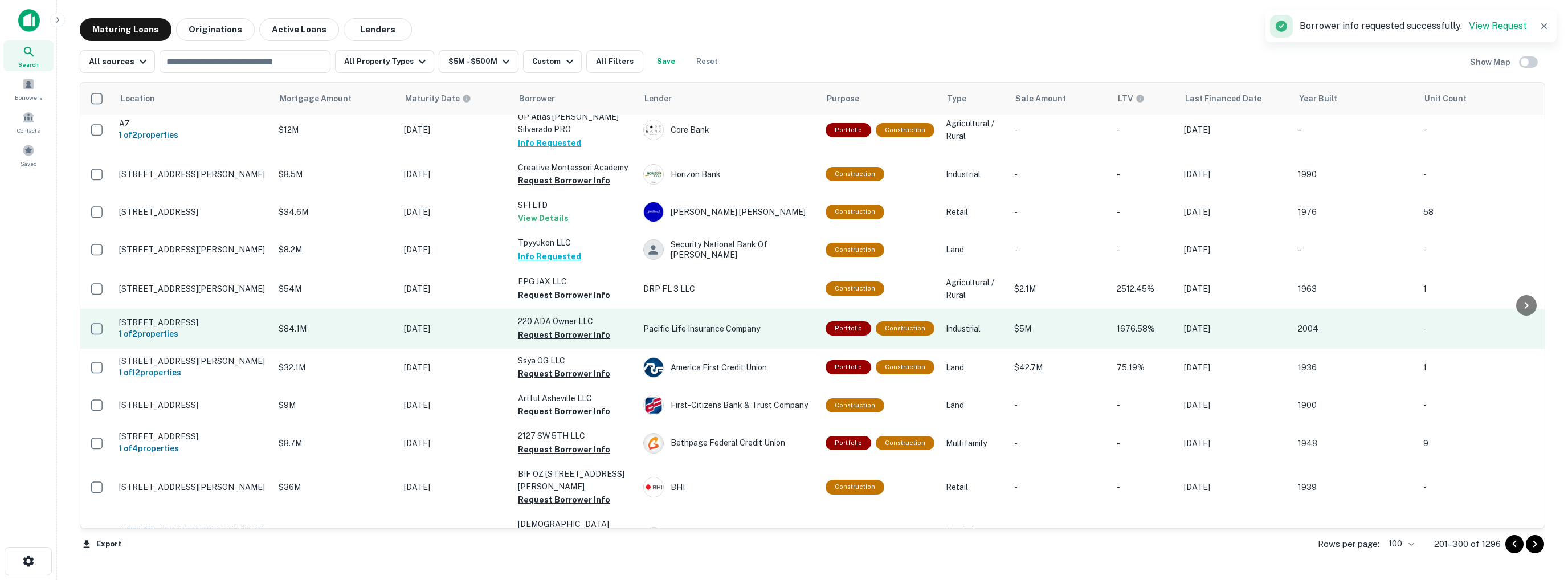
scroll to position [3472, 0]
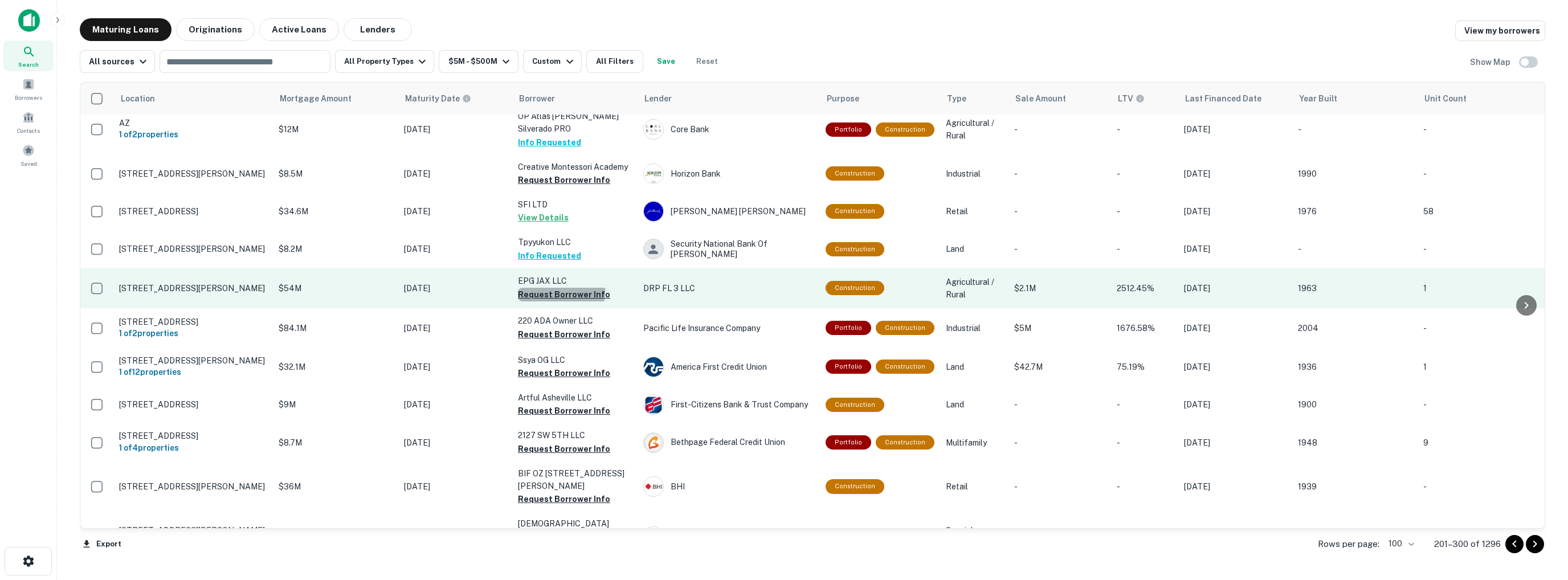
click at [547, 287] on button "Request Borrower Info" at bounding box center [564, 294] width 92 height 13
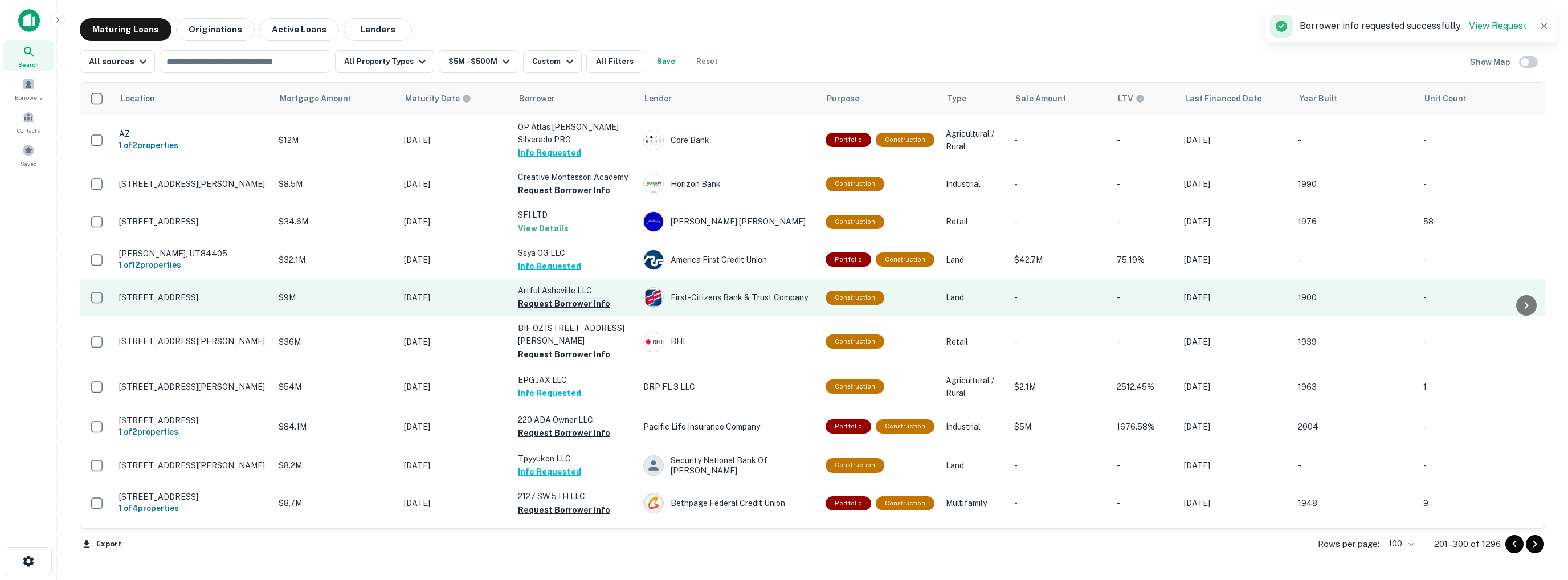
click at [550, 297] on button "Request Borrower Info" at bounding box center [564, 303] width 92 height 13
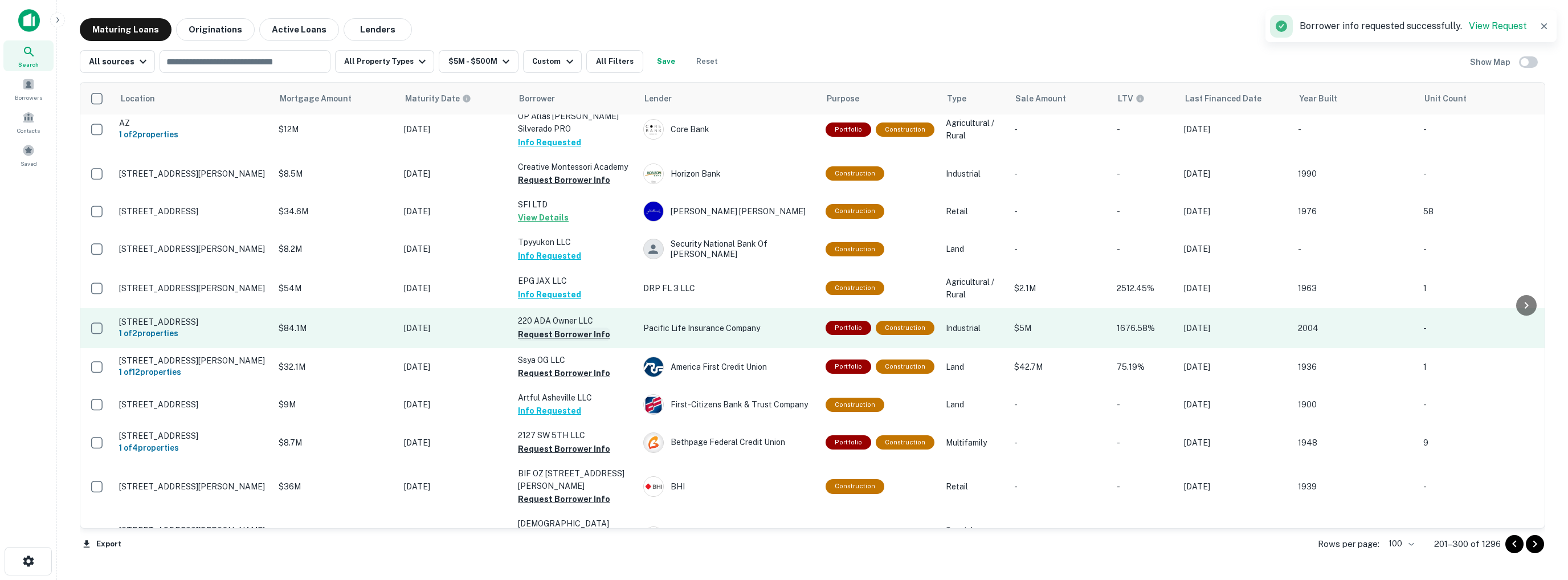
click at [556, 328] on button "Request Borrower Info" at bounding box center [564, 334] width 92 height 13
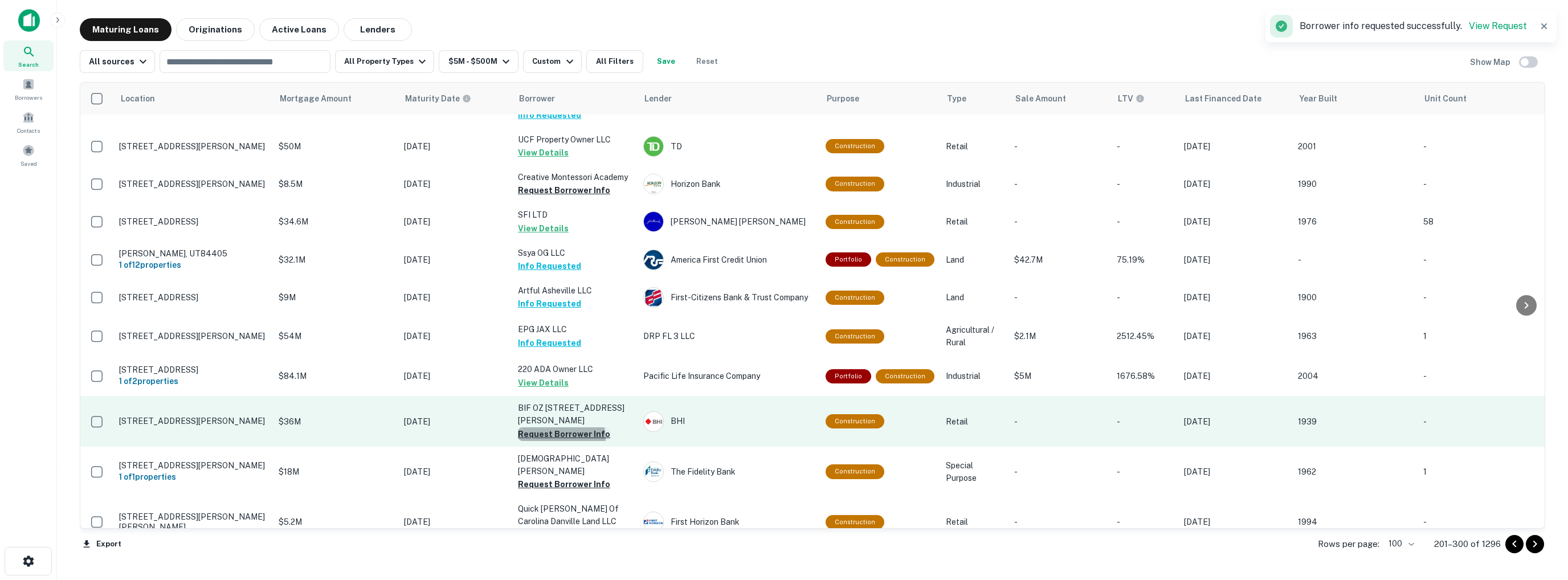
click at [556, 427] on button "Request Borrower Info" at bounding box center [564, 434] width 92 height 13
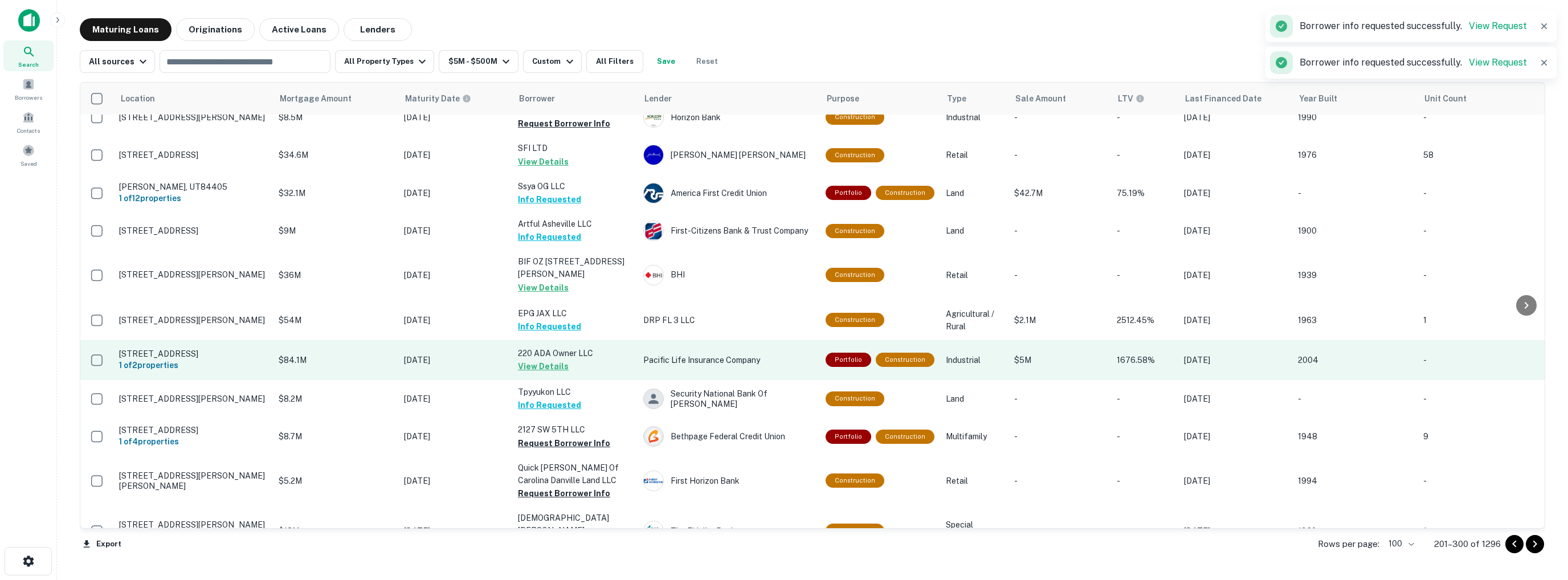
scroll to position [3586, 0]
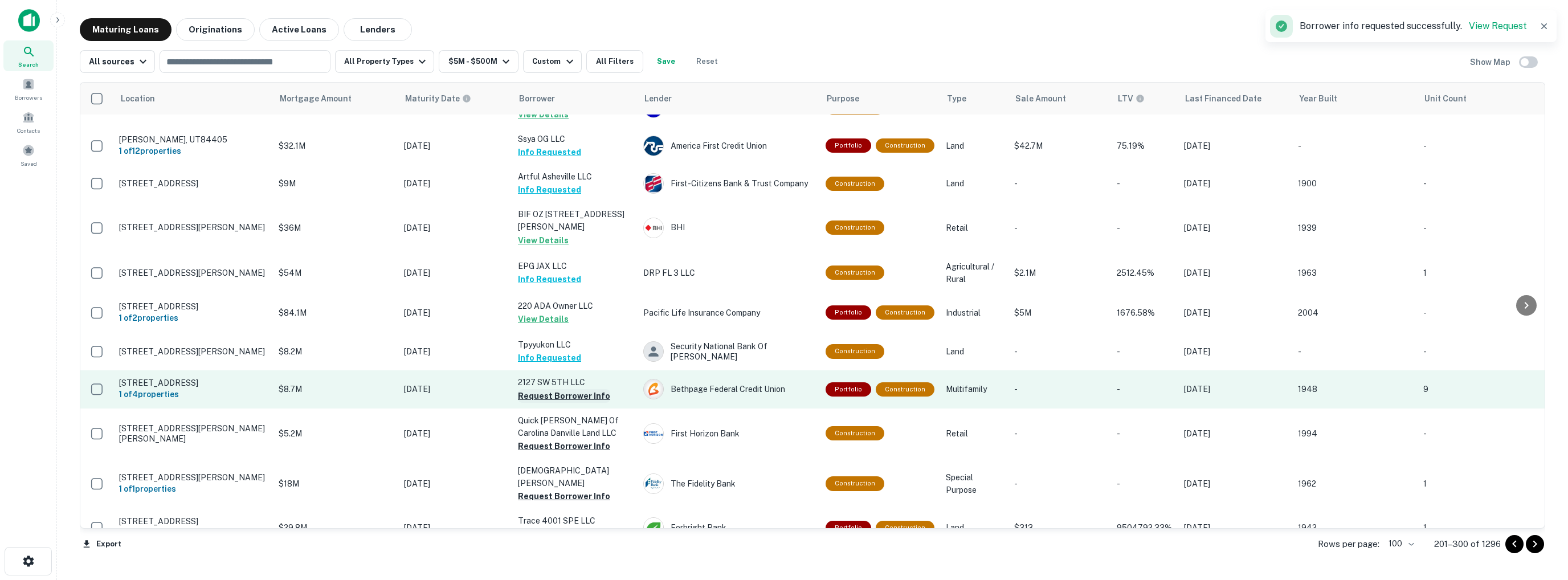
click at [555, 389] on button "Request Borrower Info" at bounding box center [564, 395] width 92 height 13
click at [555, 370] on td "2127 SW 5TH LLC Requesting..." at bounding box center [575, 389] width 125 height 38
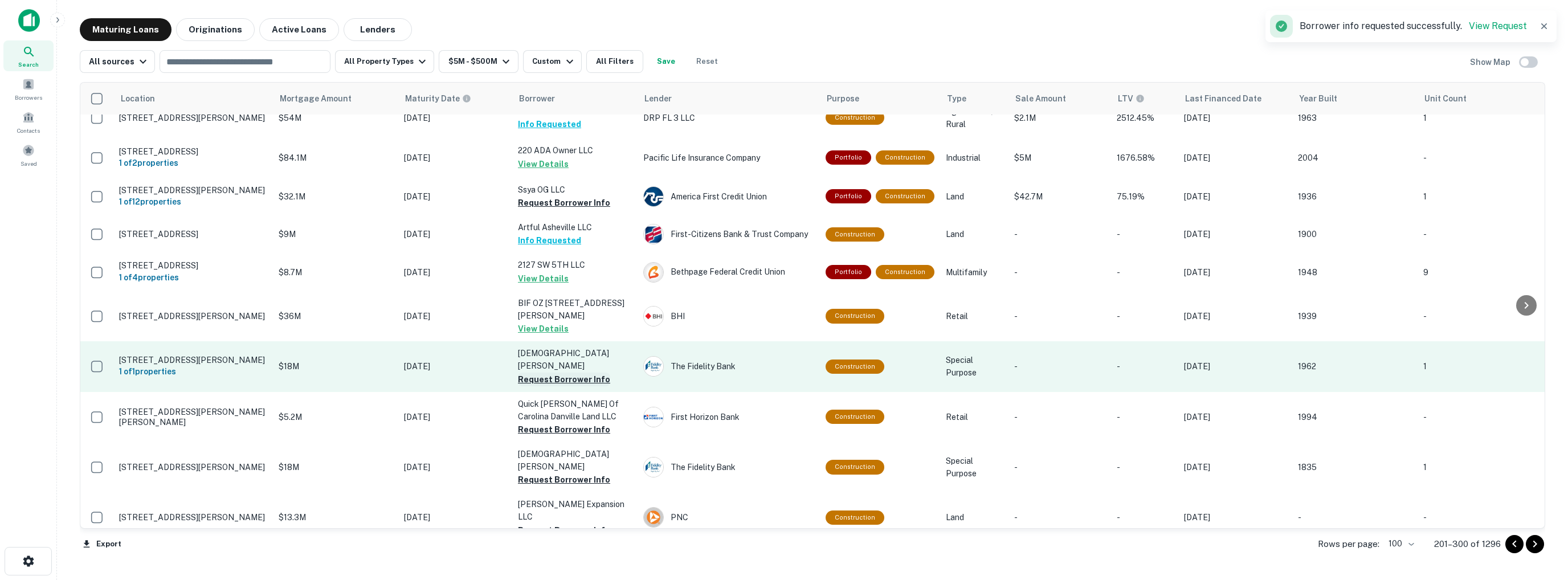
scroll to position [3643, 0]
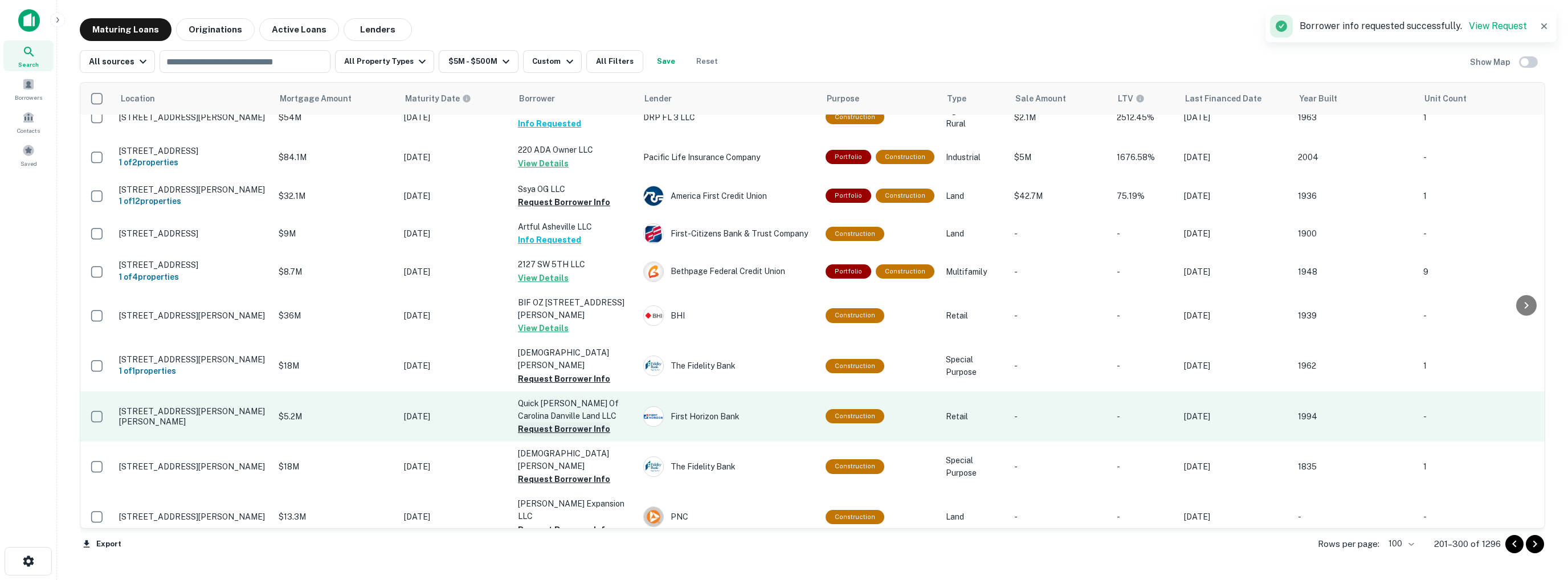
click at [558, 422] on button "Request Borrower Info" at bounding box center [564, 429] width 92 height 13
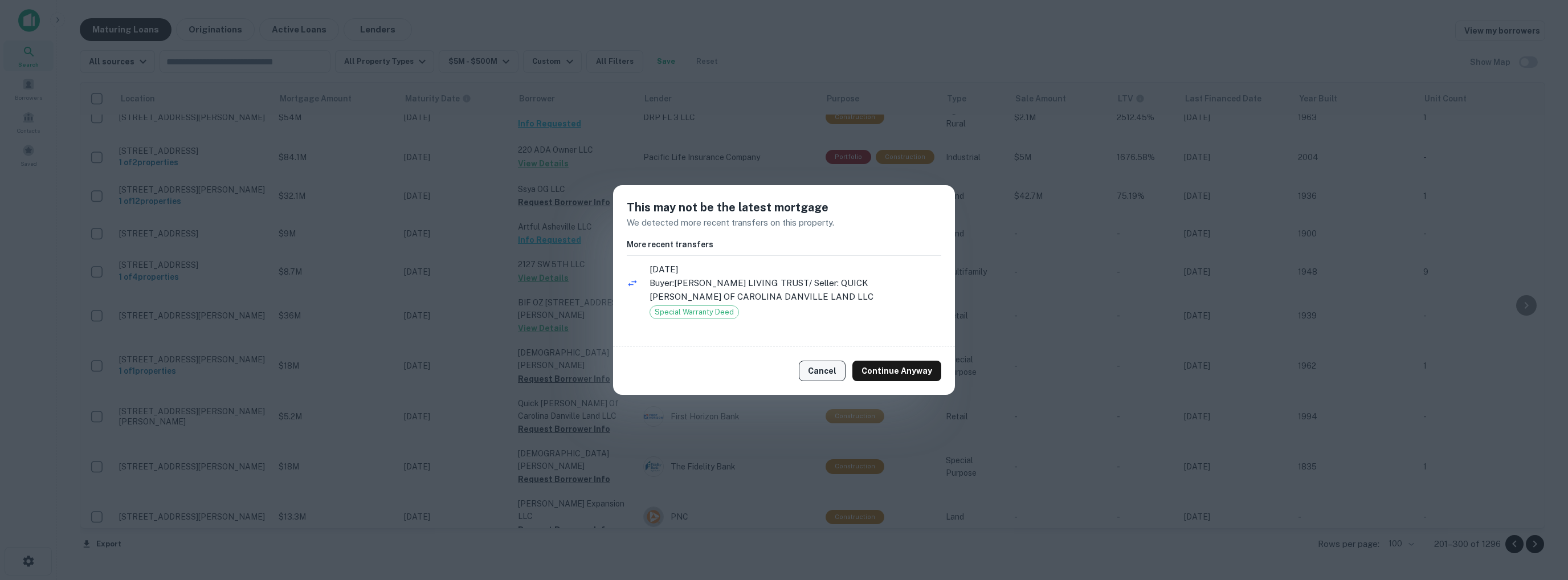
click at [827, 367] on button "Cancel" at bounding box center [822, 370] width 47 height 20
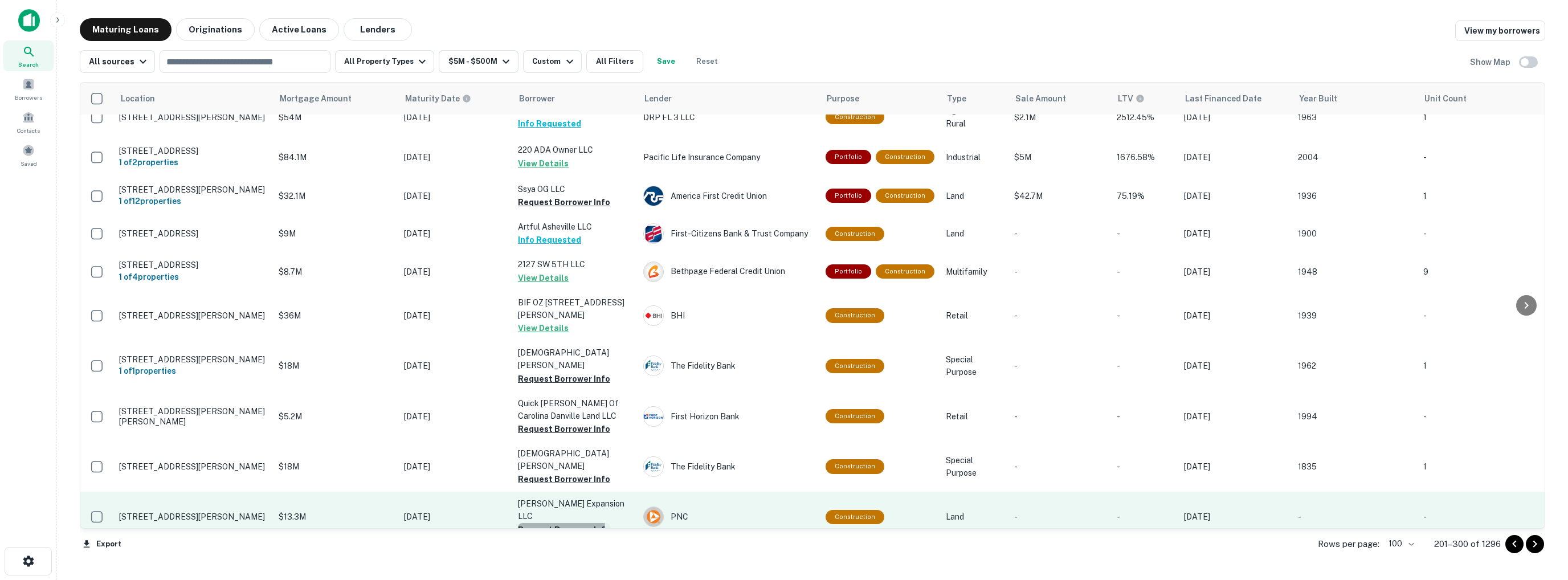
click at [555, 523] on button "Request Borrower Info" at bounding box center [564, 530] width 92 height 13
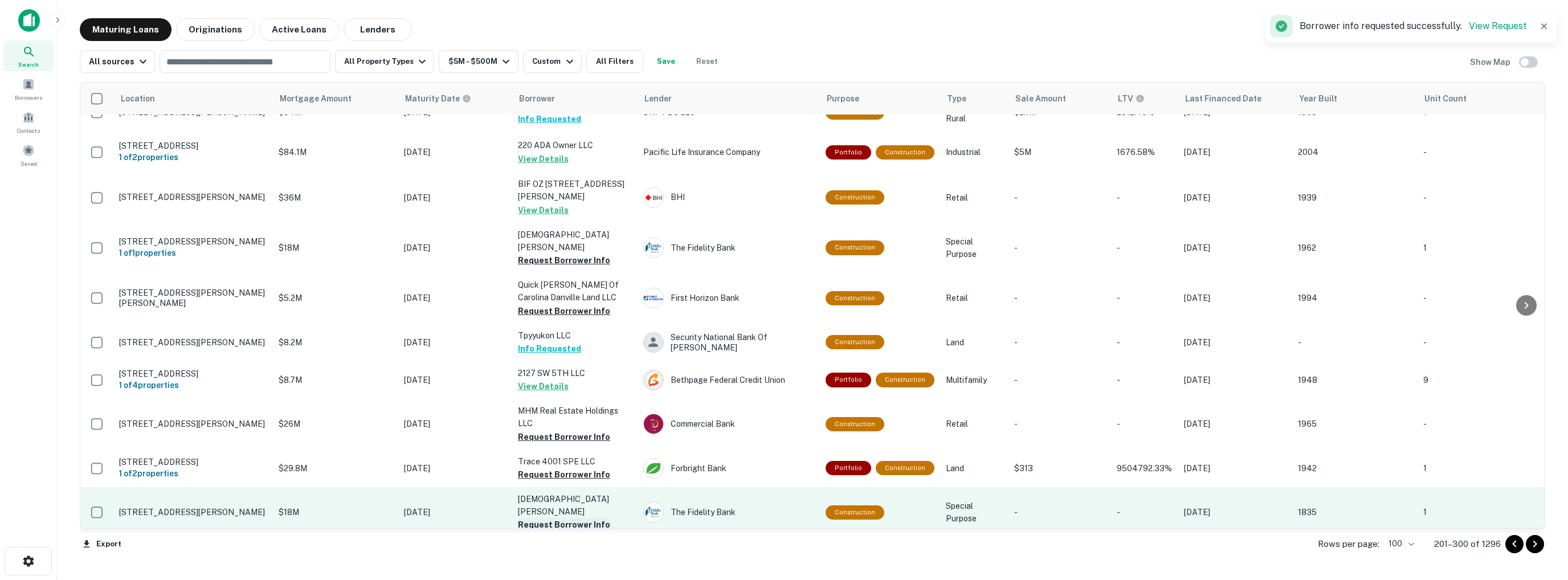
scroll to position [3697, 0]
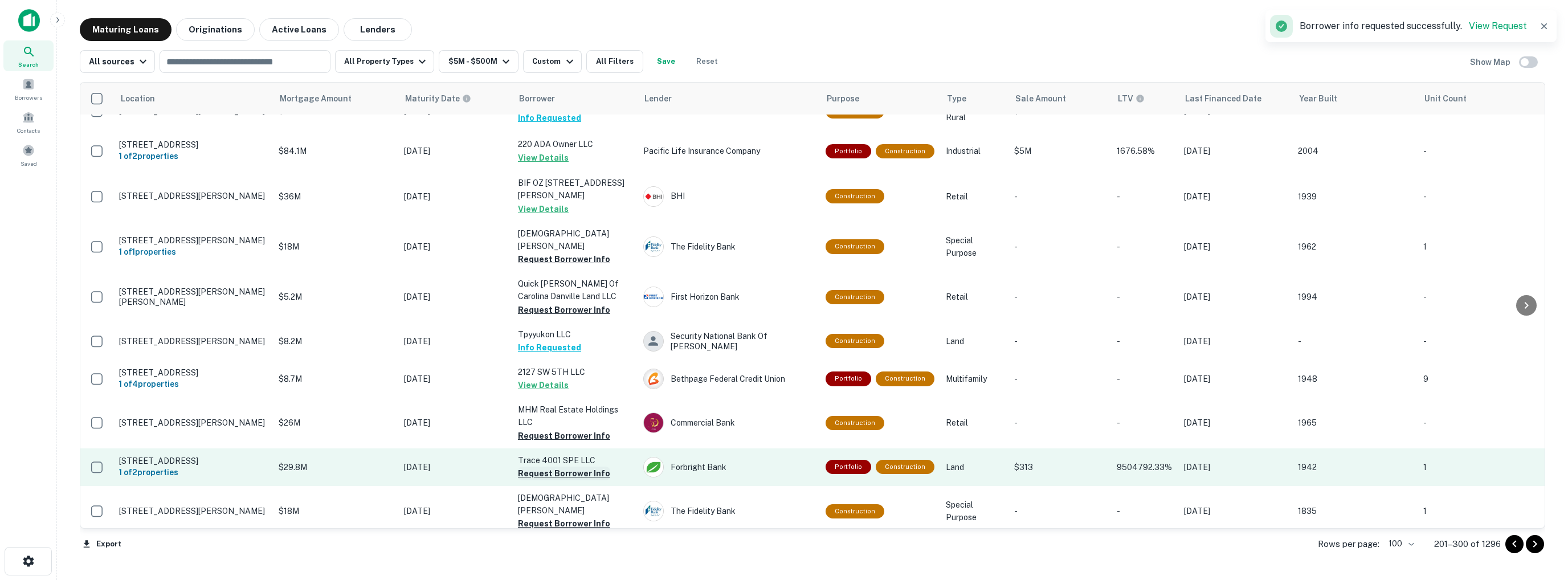
click at [556, 466] on button "Request Borrower Info" at bounding box center [564, 473] width 92 height 13
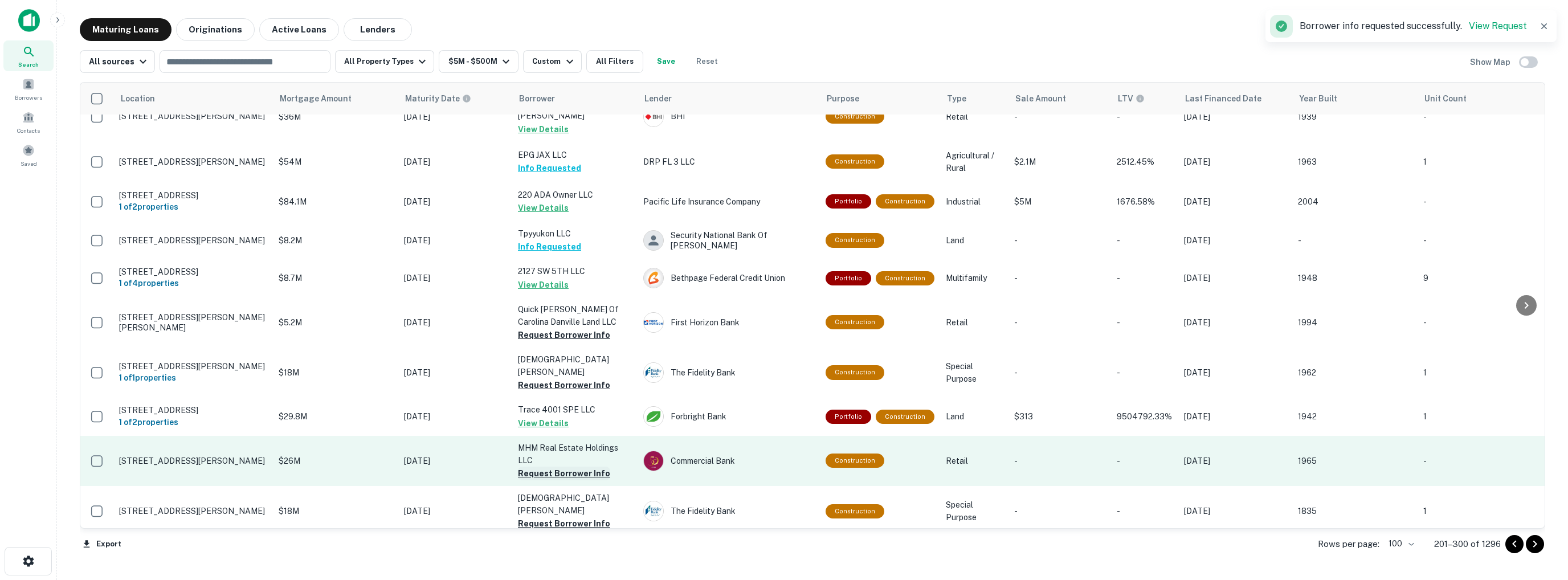
click at [551, 466] on button "Request Borrower Info" at bounding box center [564, 473] width 92 height 13
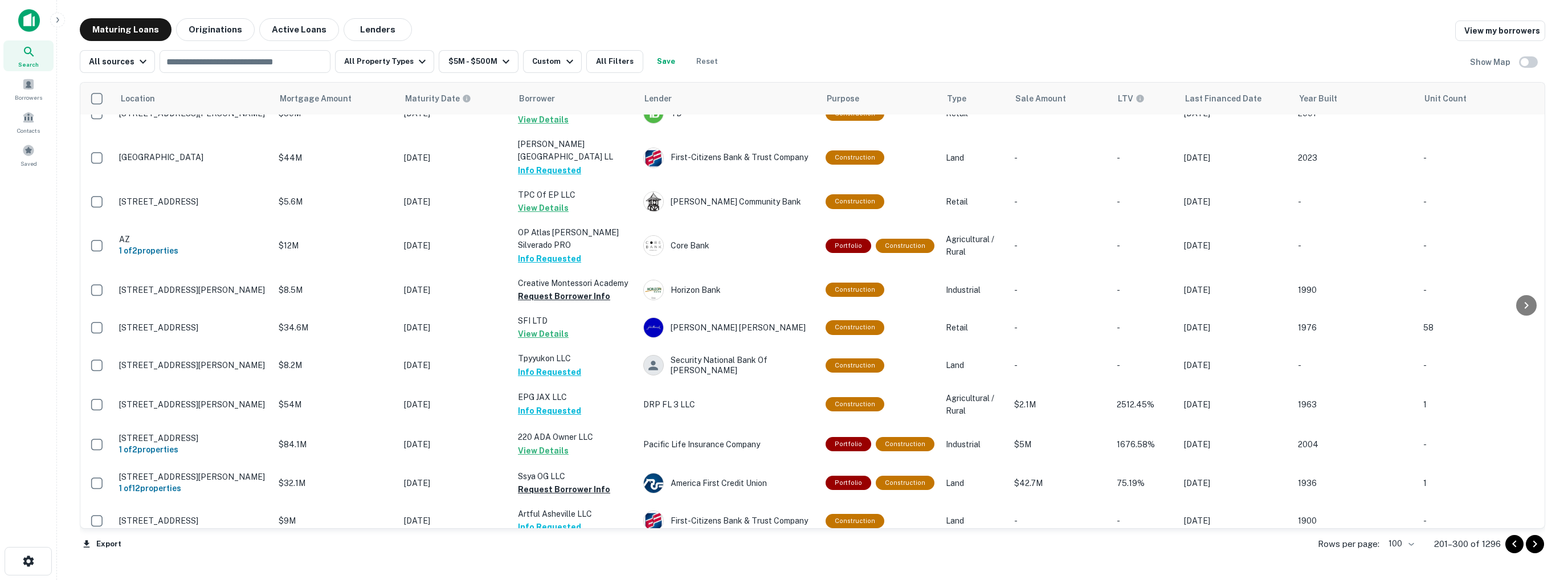
scroll to position [3355, 0]
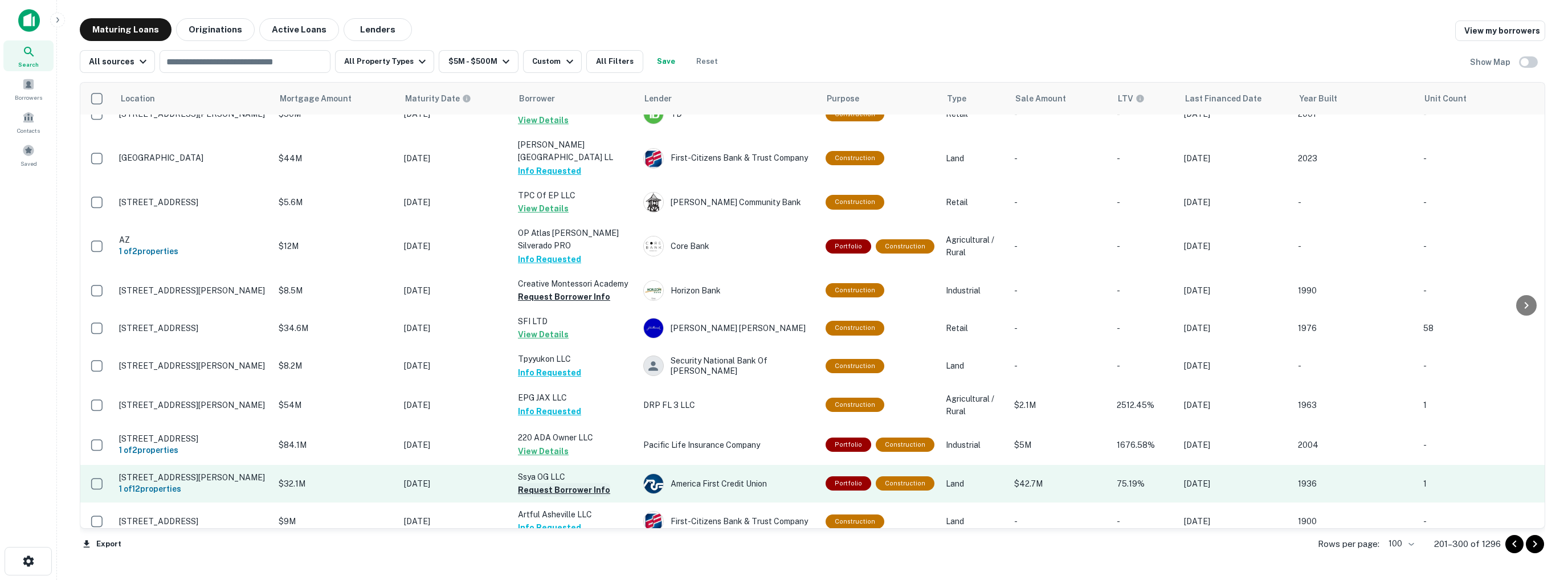
click at [565, 483] on button "Request Borrower Info" at bounding box center [564, 489] width 92 height 13
